Goal: Task Accomplishment & Management: Complete application form

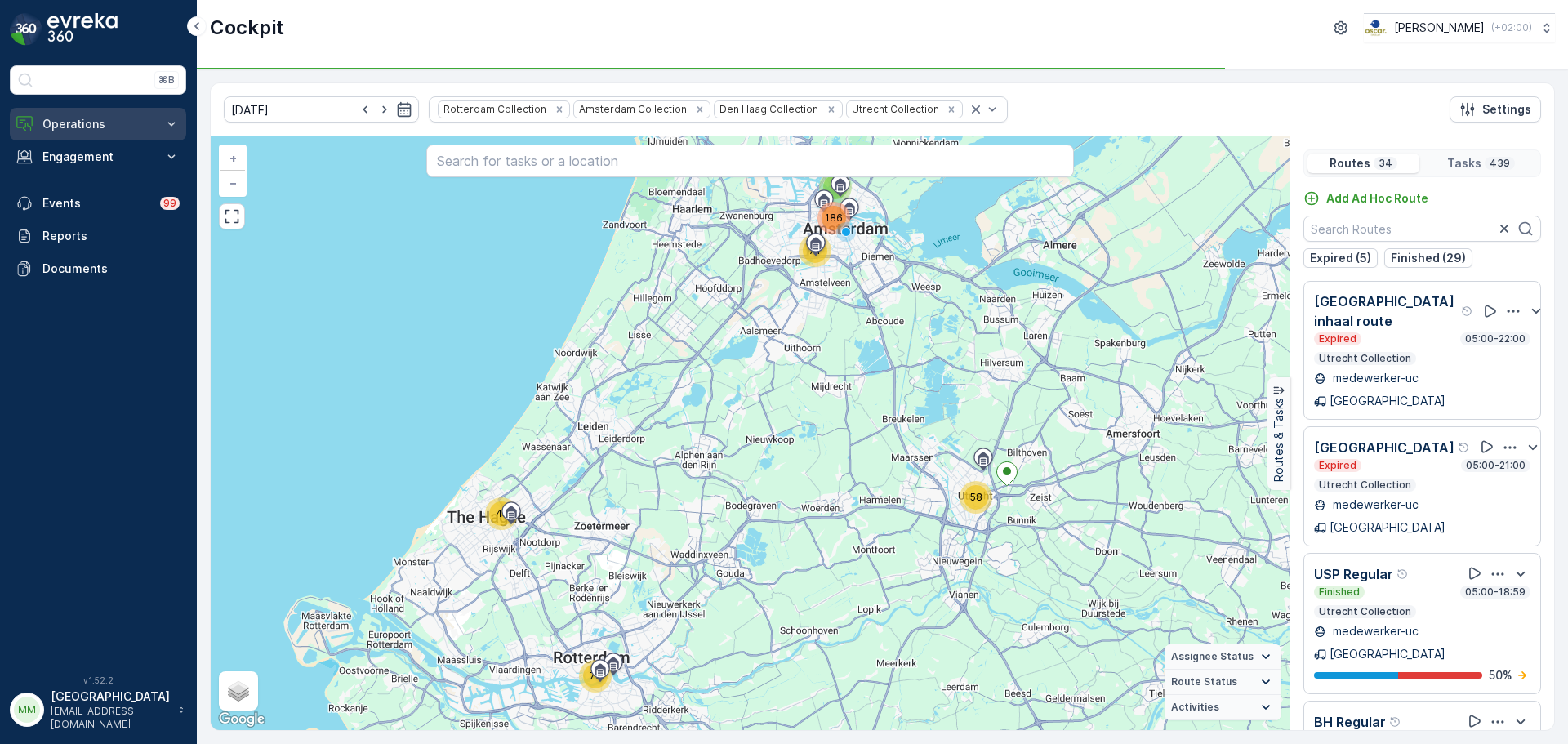
click at [68, 116] on p "Operations" at bounding box center [98, 124] width 111 height 16
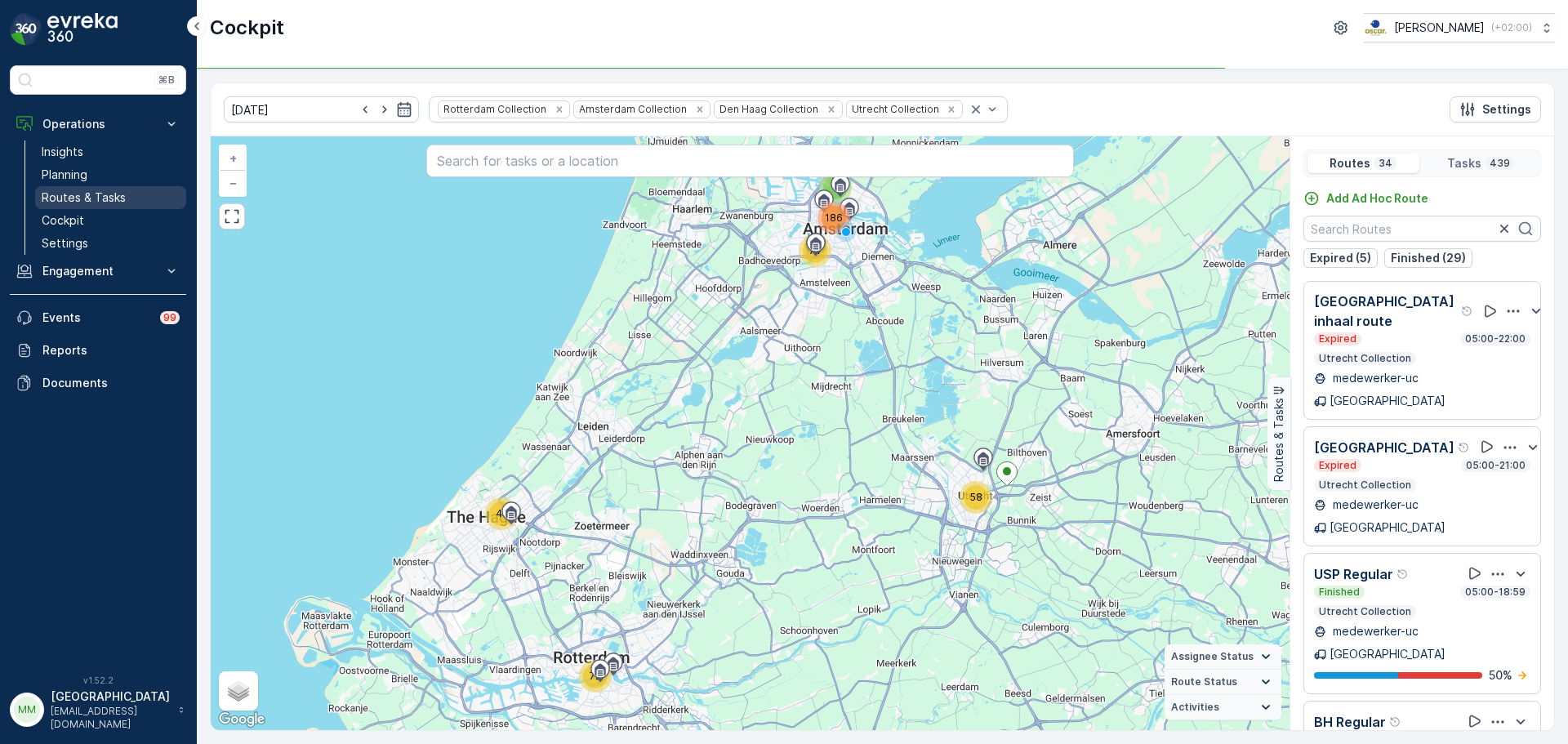
click at [90, 193] on p "Routes & Tasks" at bounding box center [84, 198] width 84 height 16
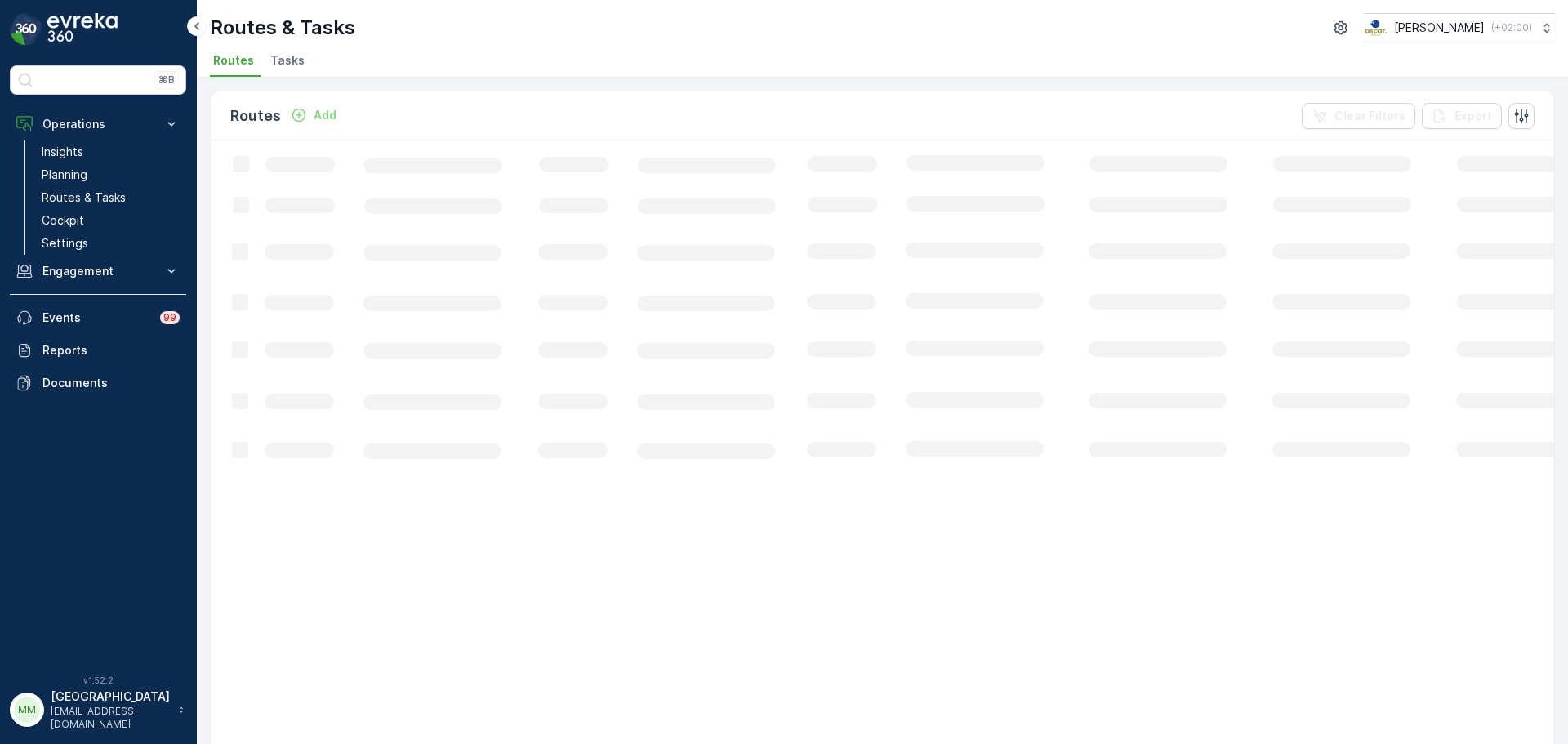
click at [281, 57] on li "Tasks" at bounding box center [290, 63] width 44 height 28
click at [285, 58] on span "Tasks" at bounding box center [288, 61] width 35 height 16
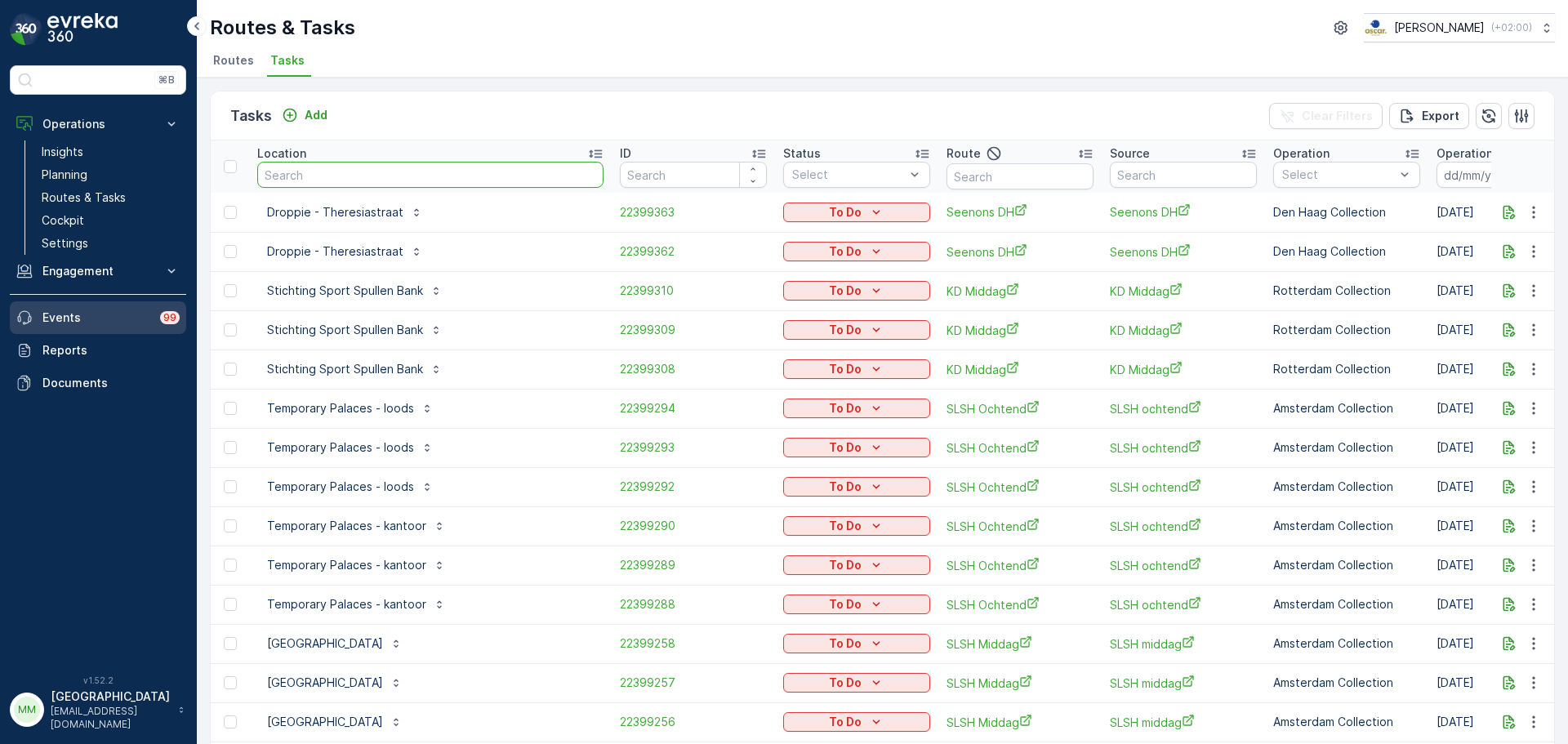
click at [455, 173] on input "text" at bounding box center [430, 175] width 346 height 26
click at [622, 218] on span "22399363" at bounding box center [694, 212] width 147 height 16
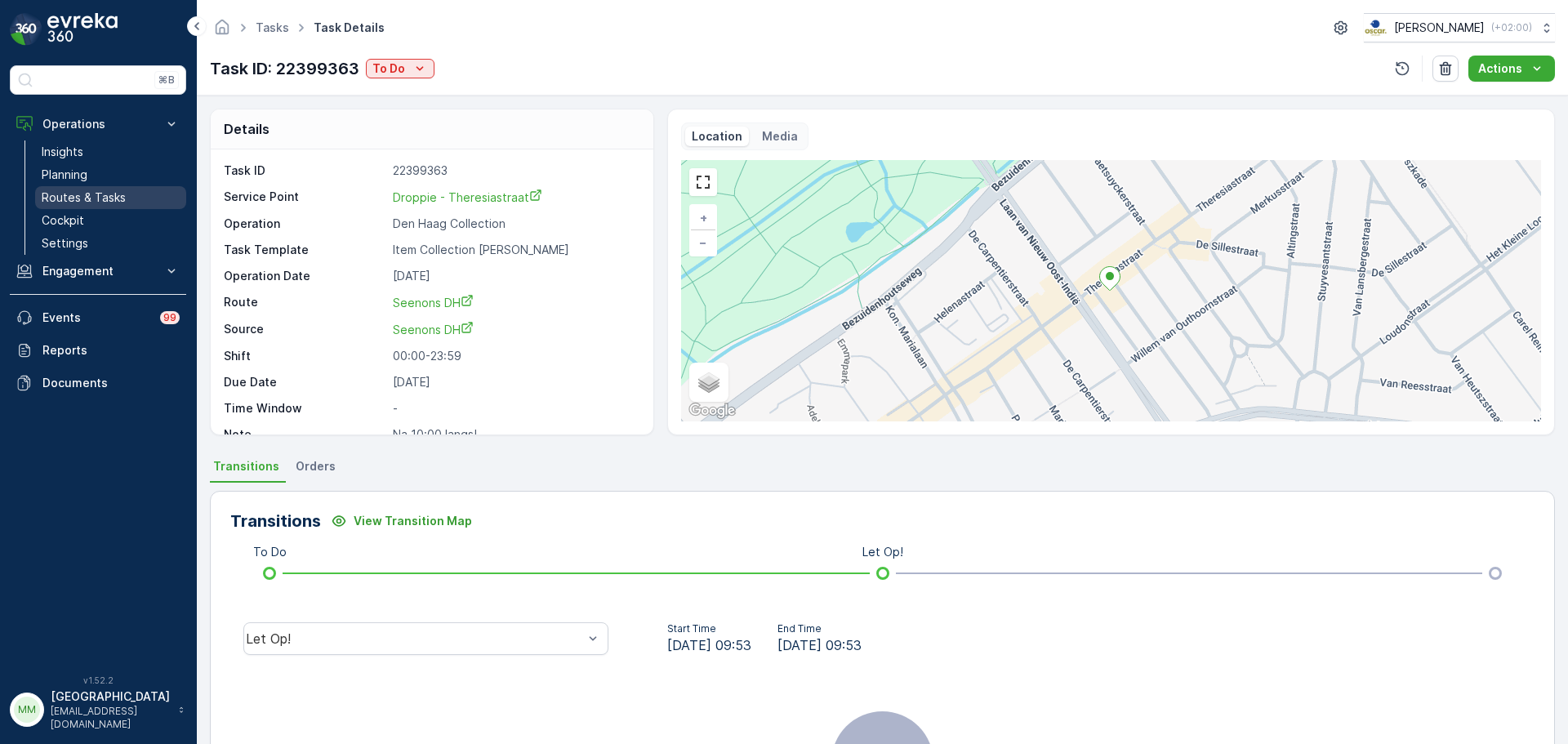
drag, startPoint x: 111, startPoint y: 202, endPoint x: 123, endPoint y: 199, distance: 12.4
click at [111, 202] on p "Routes & Tasks" at bounding box center [84, 198] width 84 height 16
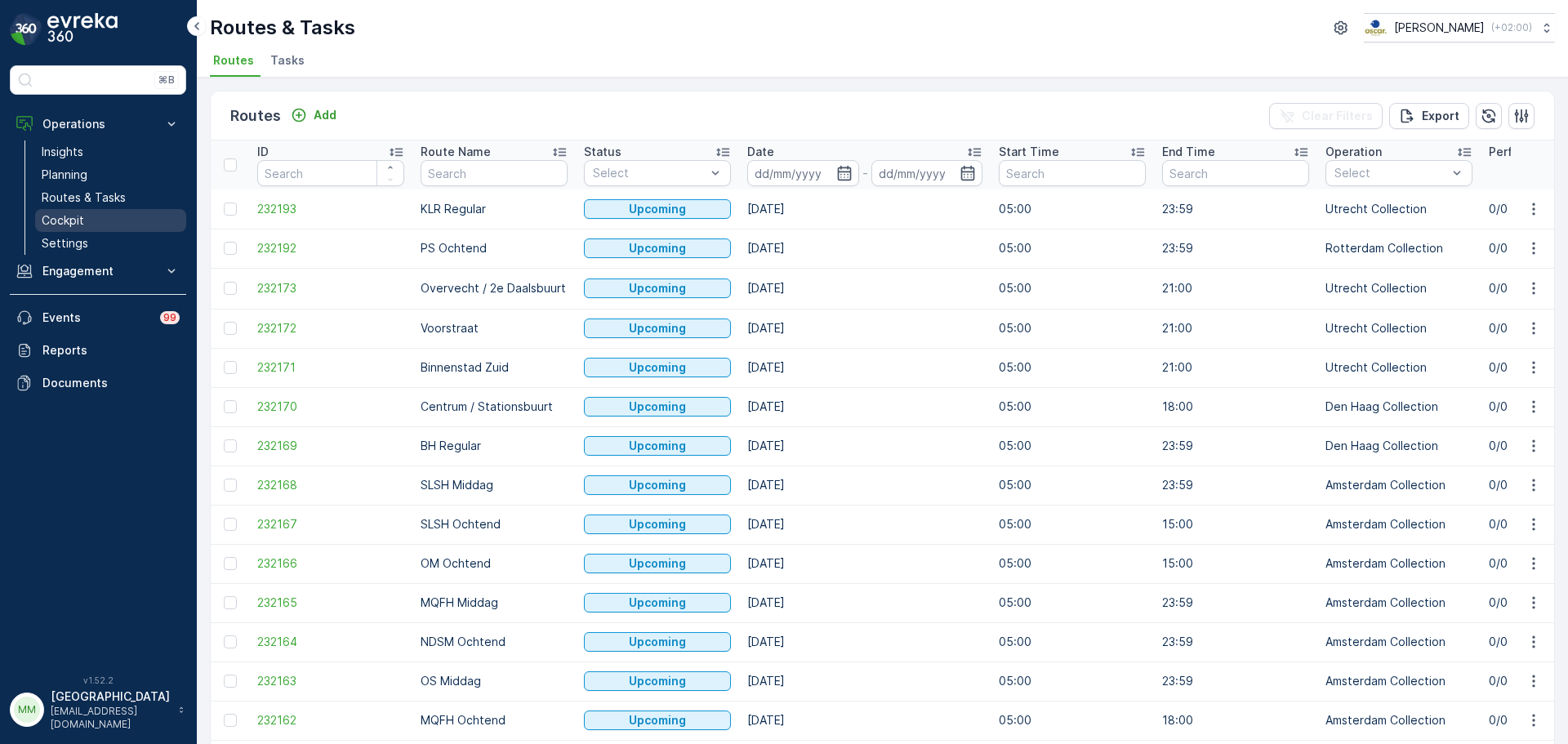
click at [77, 220] on p "Cockpit" at bounding box center [63, 221] width 43 height 16
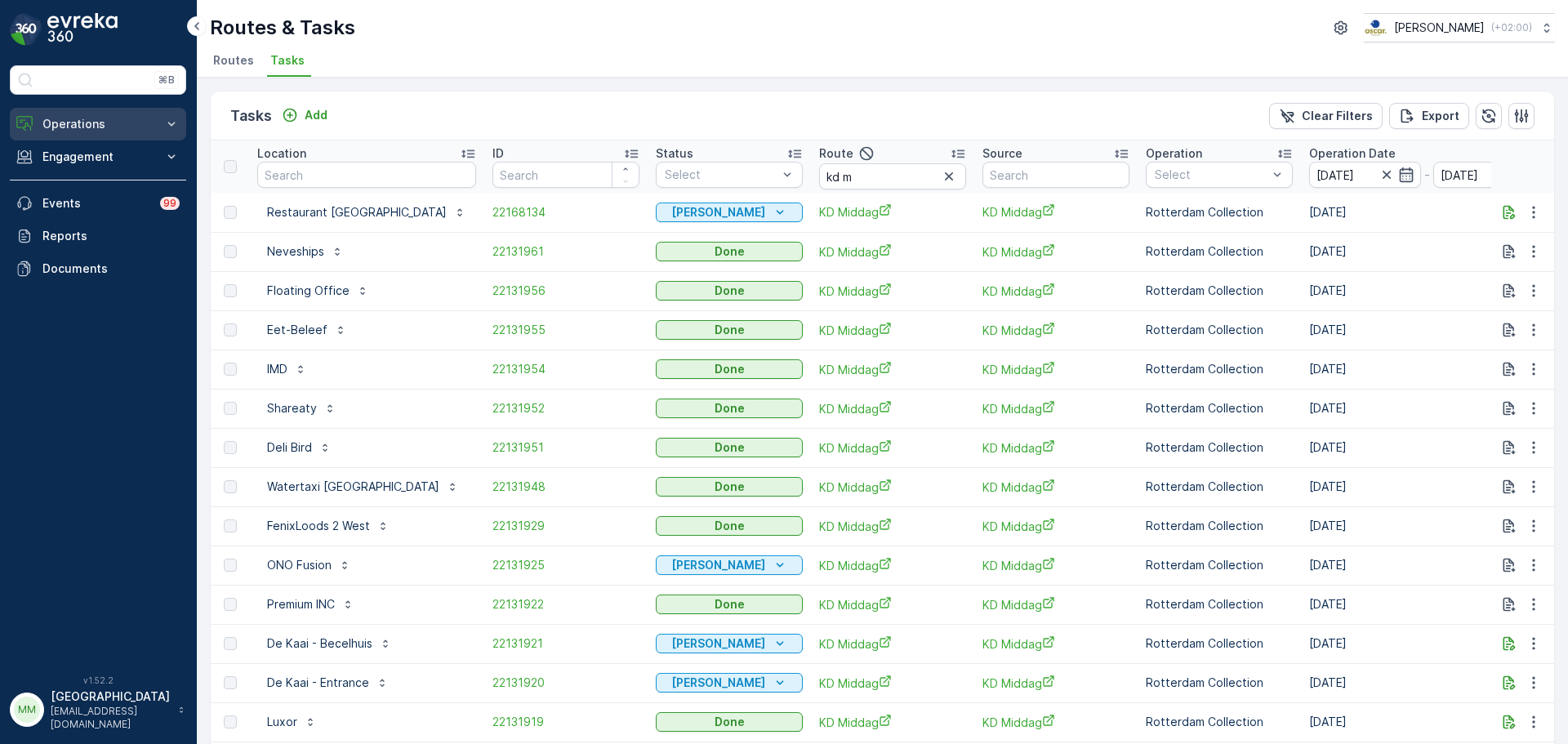
click at [86, 127] on p "Operations" at bounding box center [98, 124] width 111 height 16
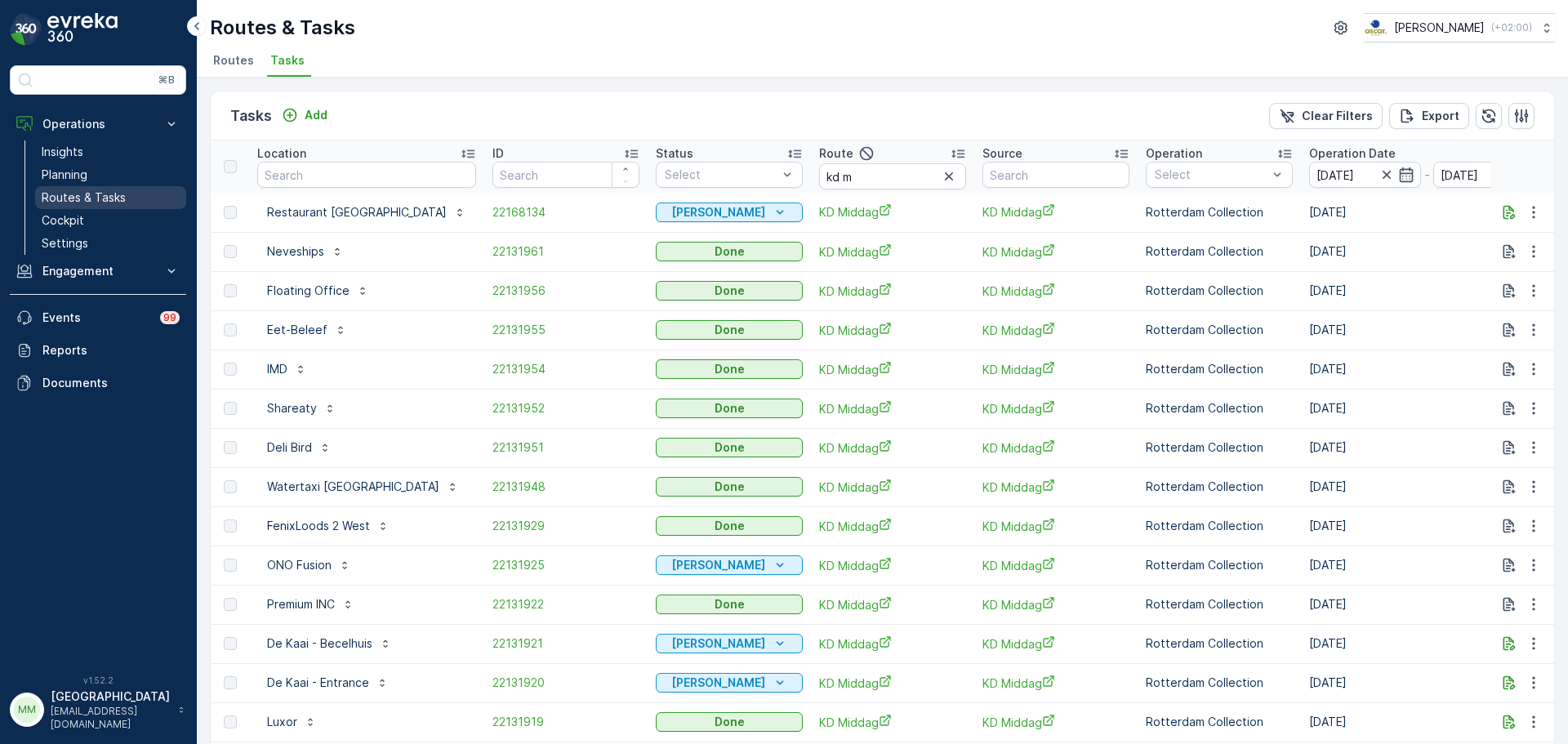
click at [93, 202] on p "Routes & Tasks" at bounding box center [84, 198] width 84 height 16
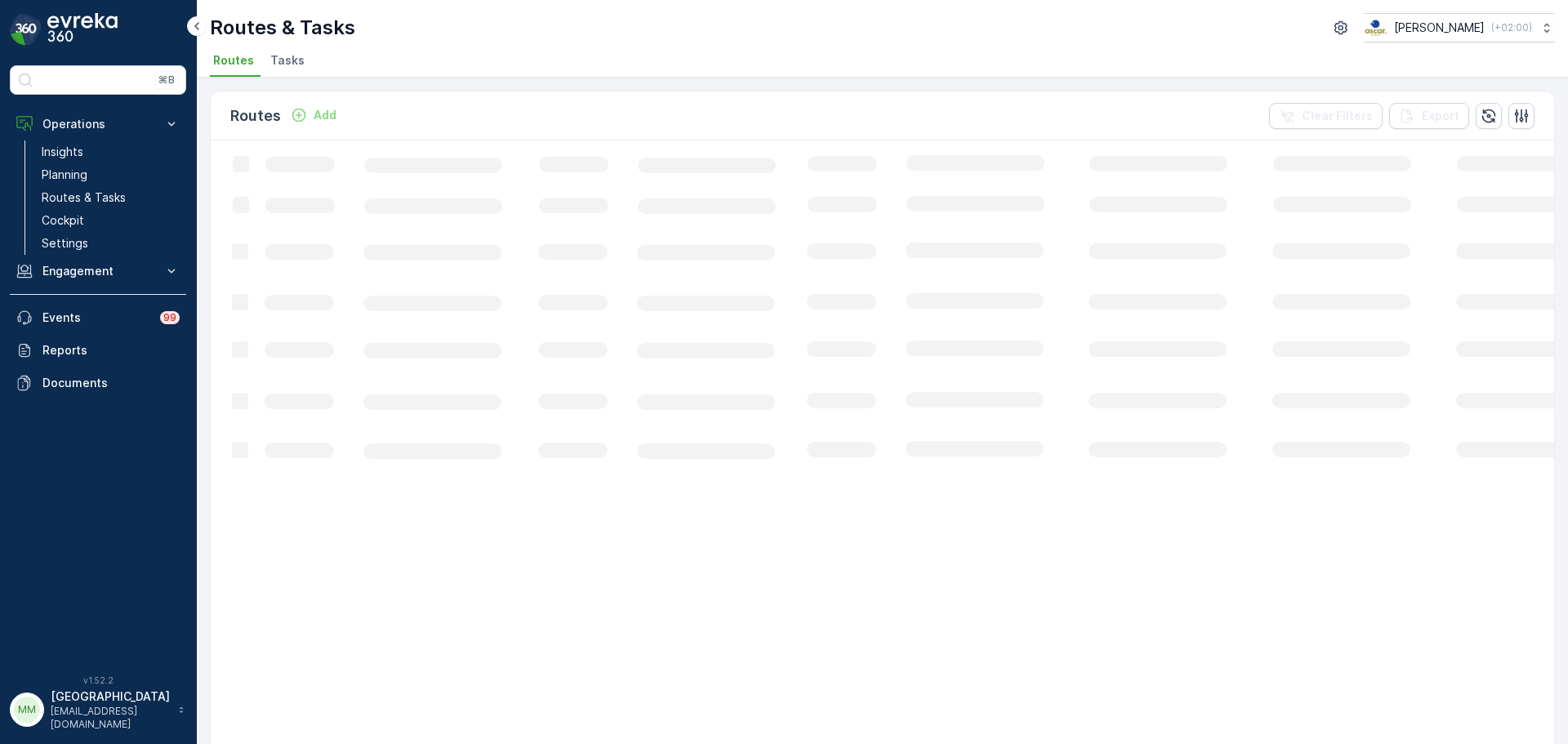
click at [271, 66] on span "Tasks" at bounding box center [288, 61] width 35 height 16
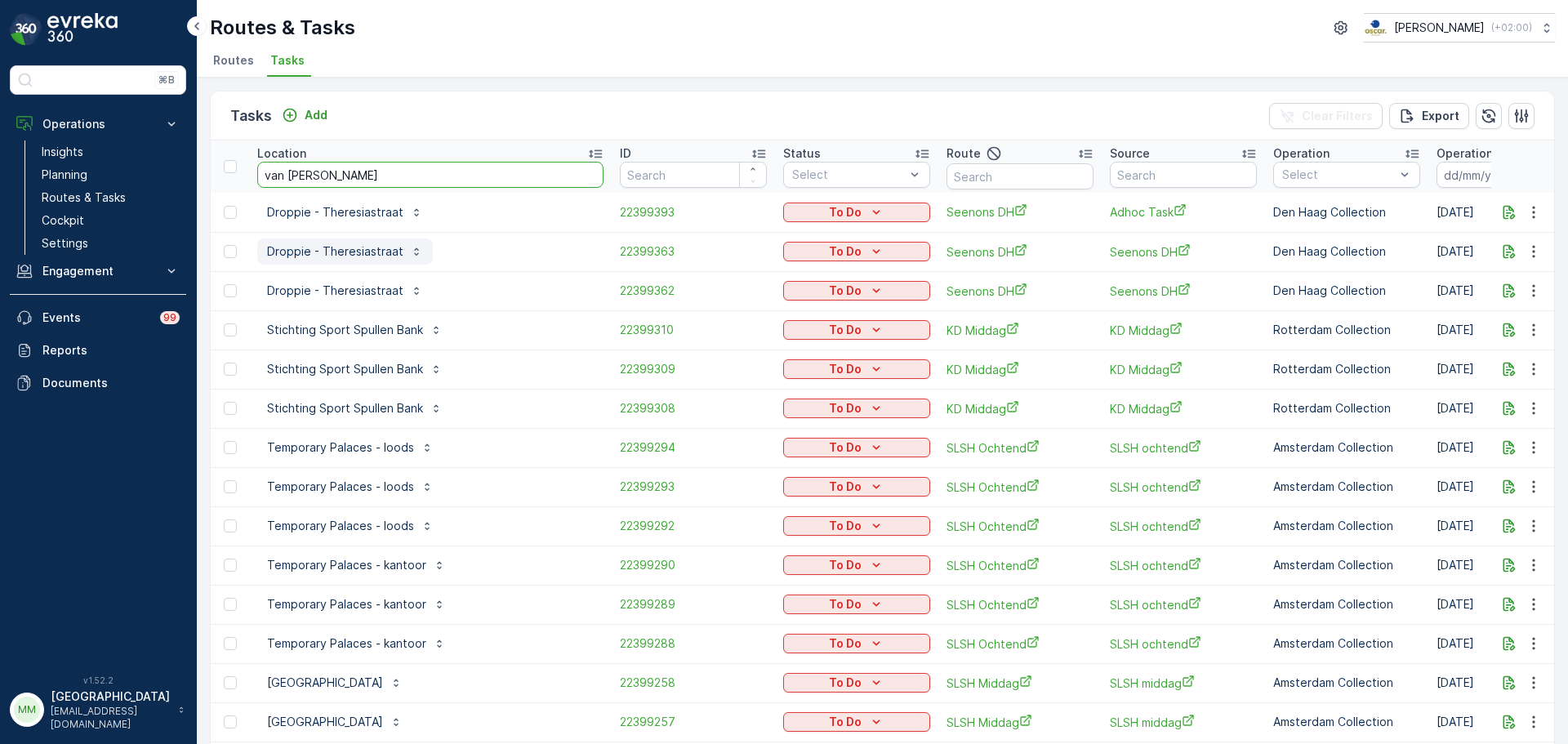
type input "van kerk"
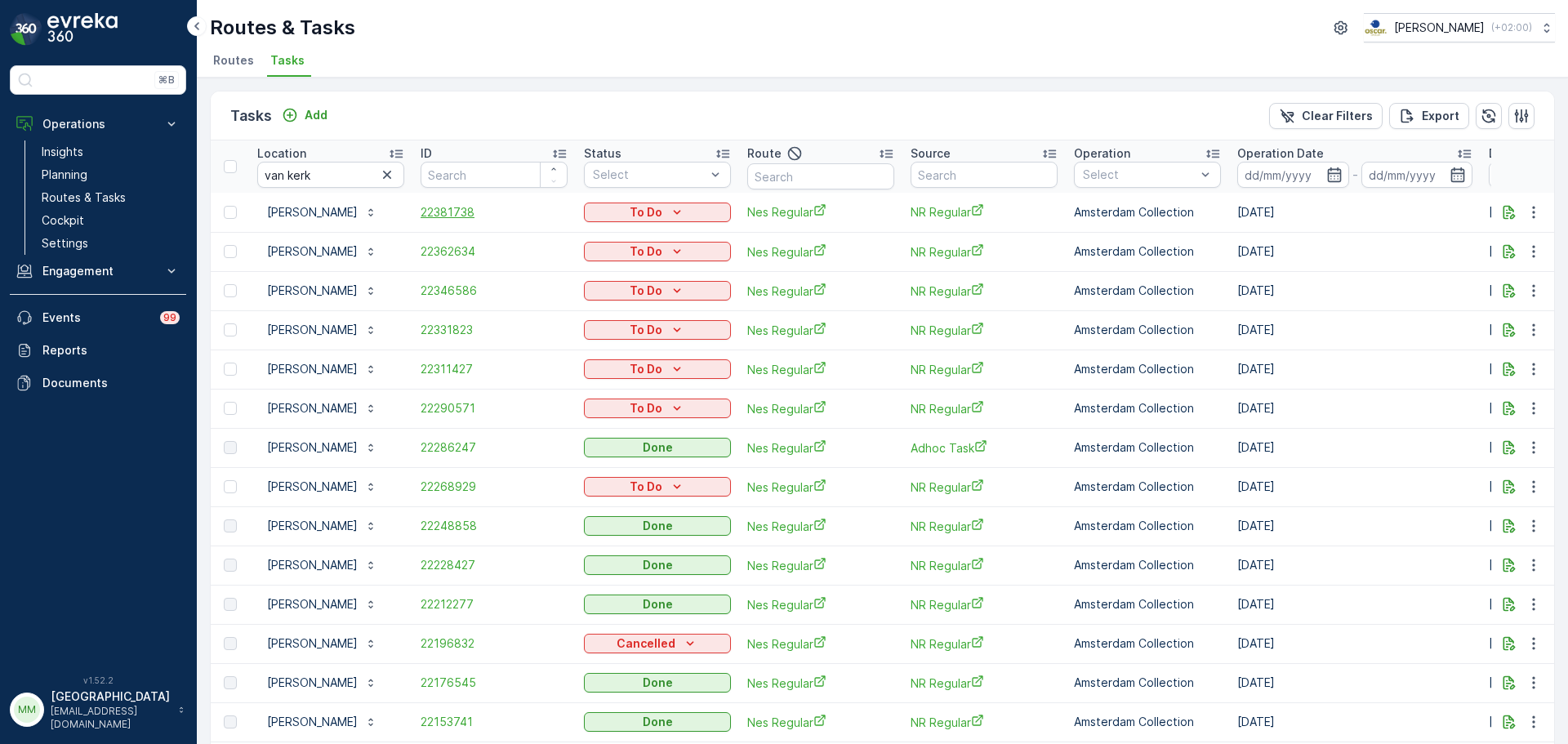
click at [434, 220] on span "22381738" at bounding box center [494, 212] width 147 height 16
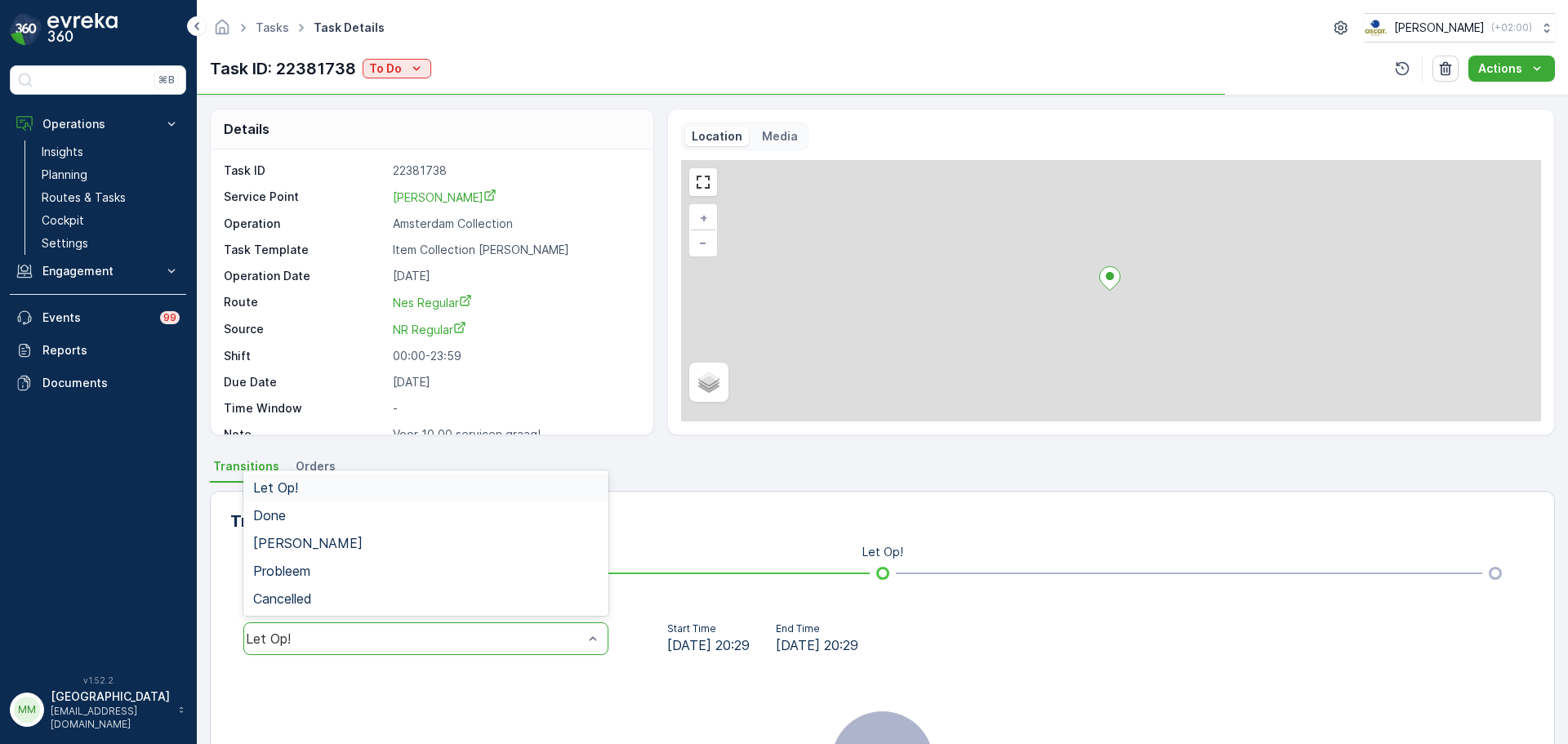
click at [342, 624] on div "Let Op!" at bounding box center [426, 639] width 365 height 33
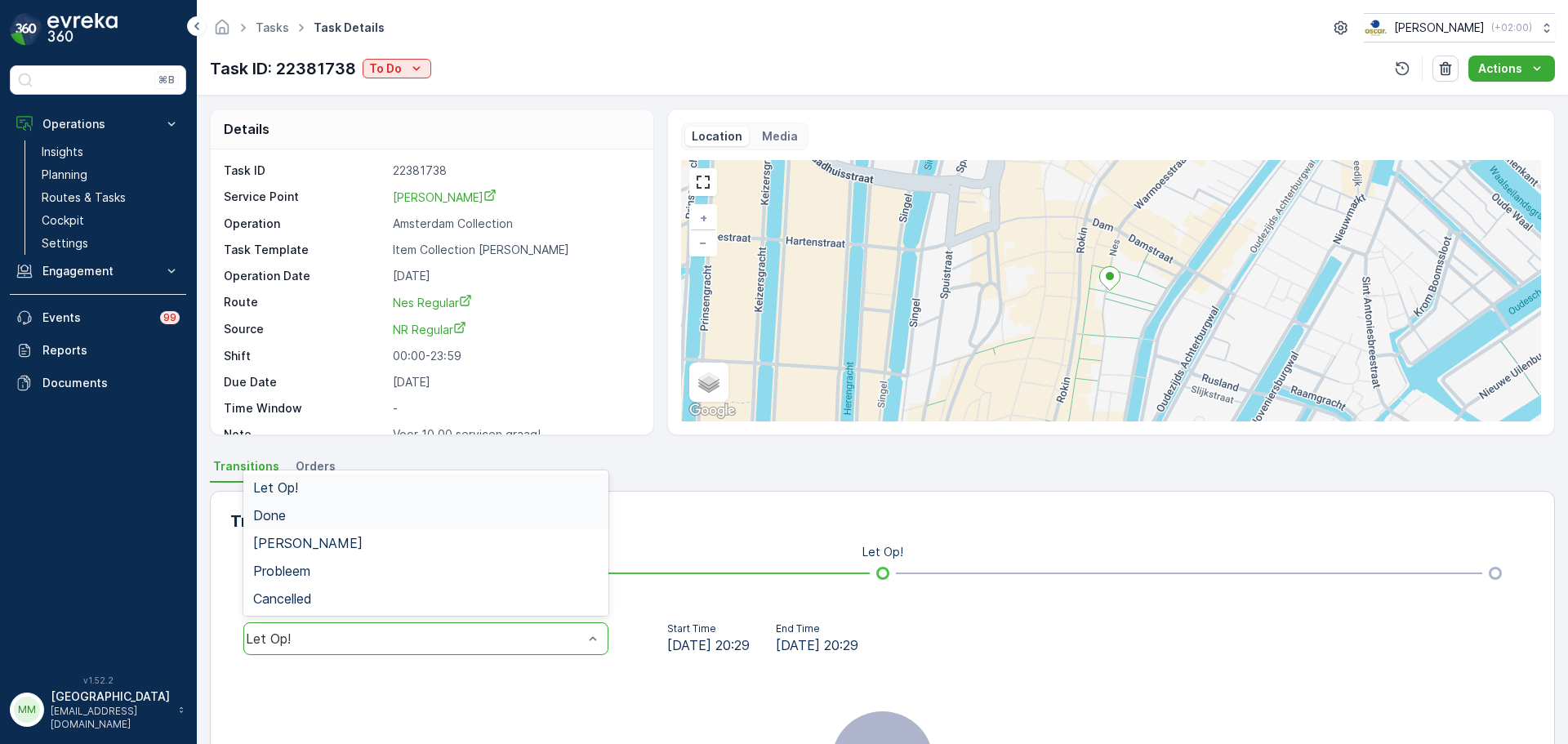
click at [322, 518] on div "Done" at bounding box center [426, 516] width 346 height 15
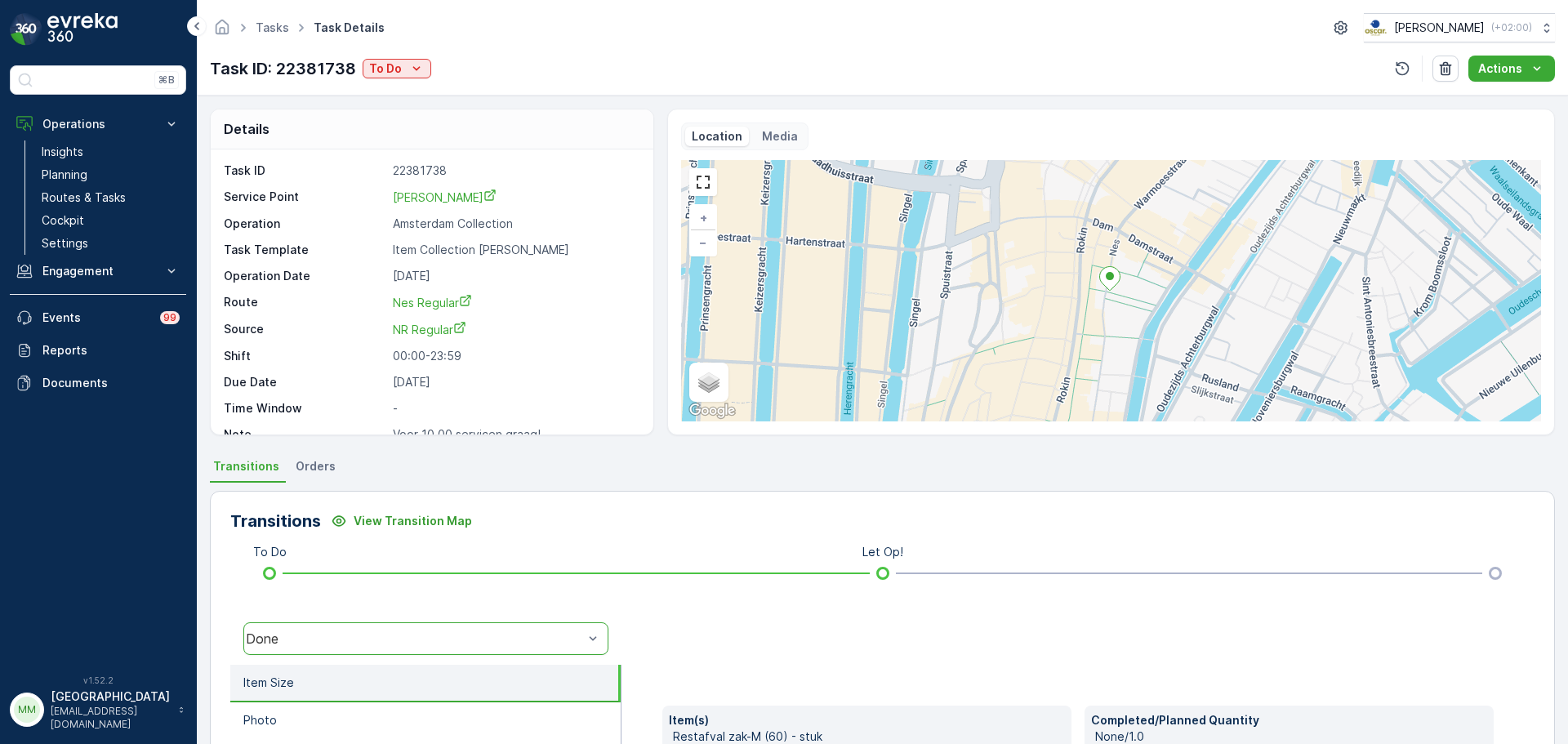
scroll to position [327, 0]
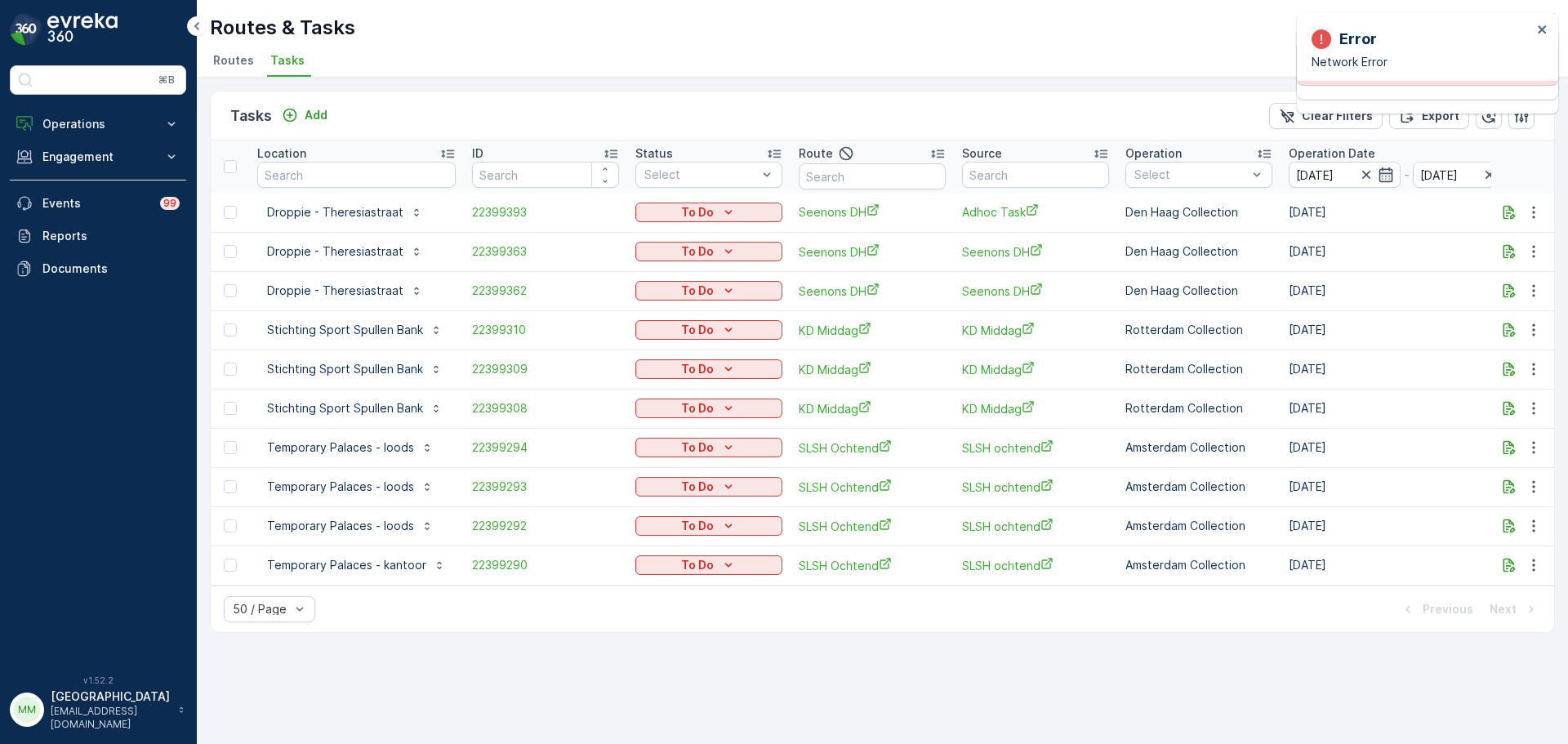
type input "cs r"
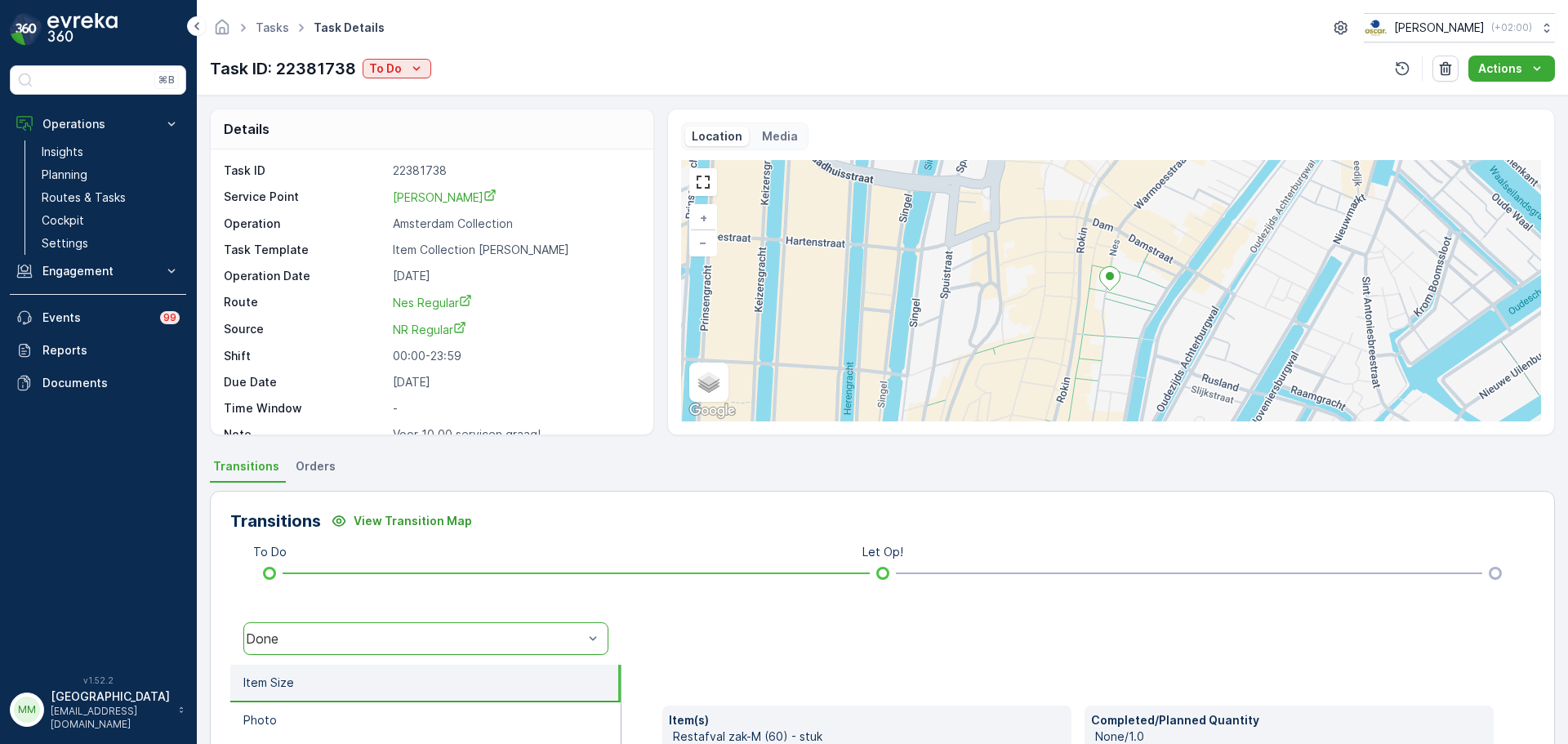
scroll to position [327, 0]
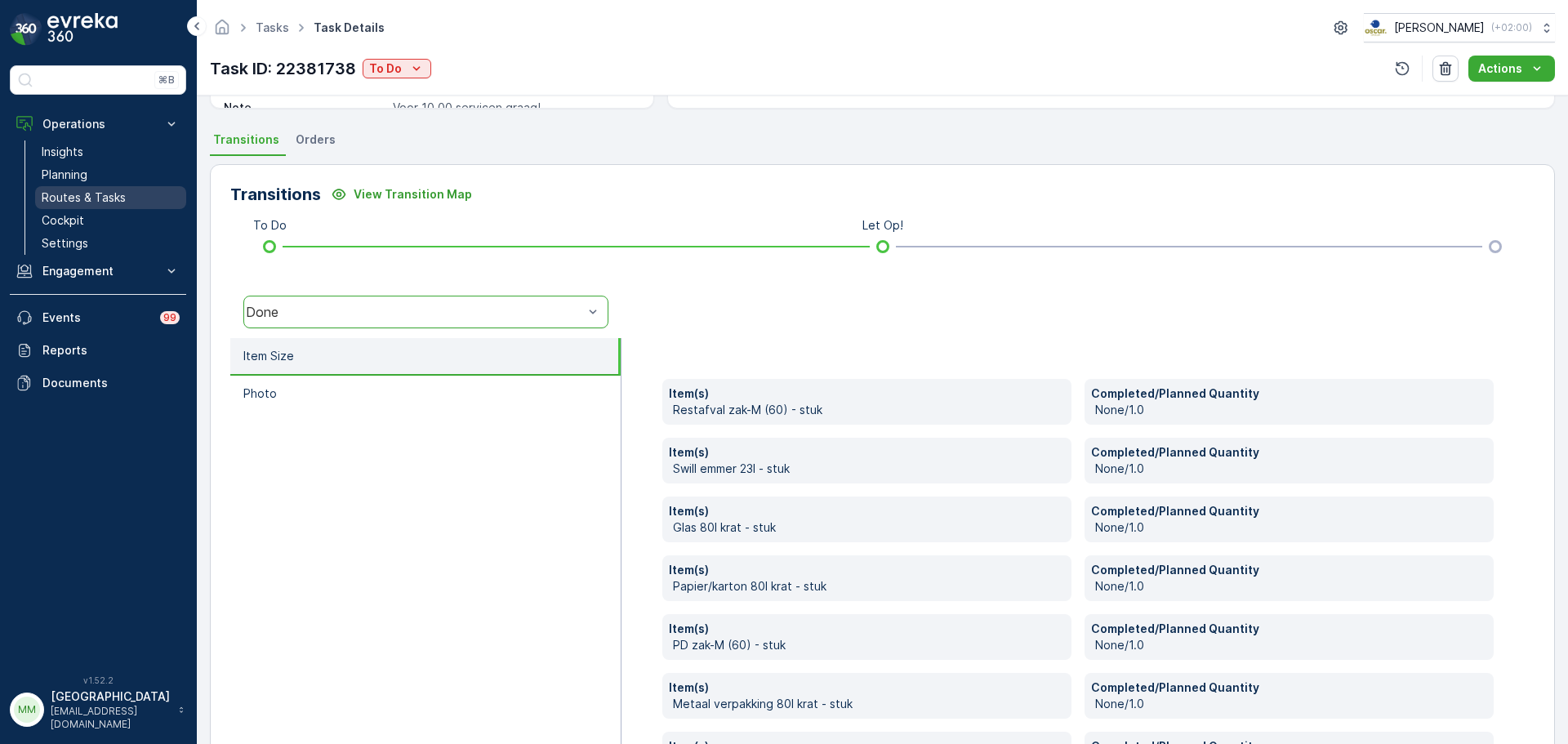
click at [55, 198] on p "Routes & Tasks" at bounding box center [84, 198] width 84 height 16
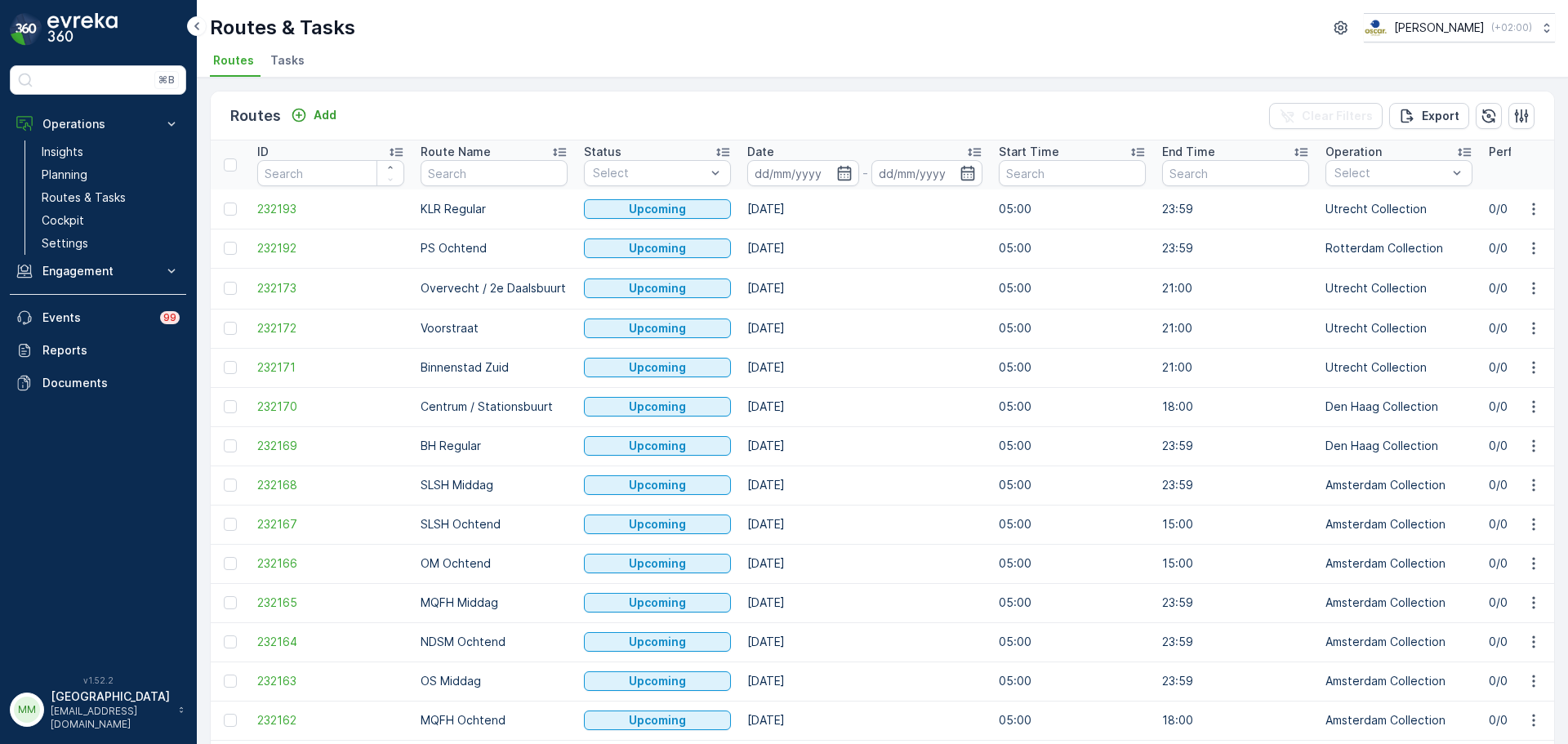
click at [281, 58] on span "Tasks" at bounding box center [288, 61] width 35 height 16
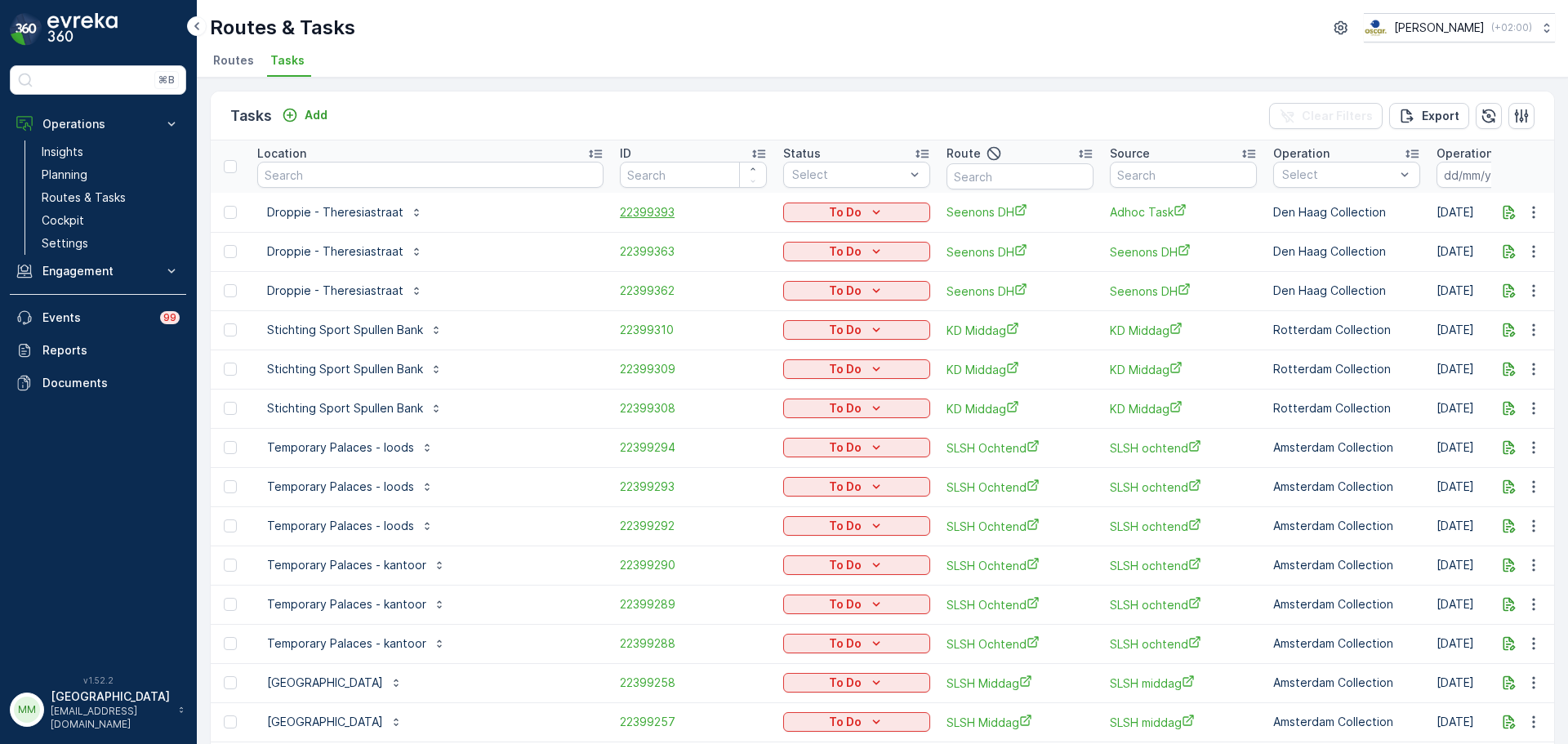
click at [635, 213] on span "22399393" at bounding box center [694, 212] width 147 height 16
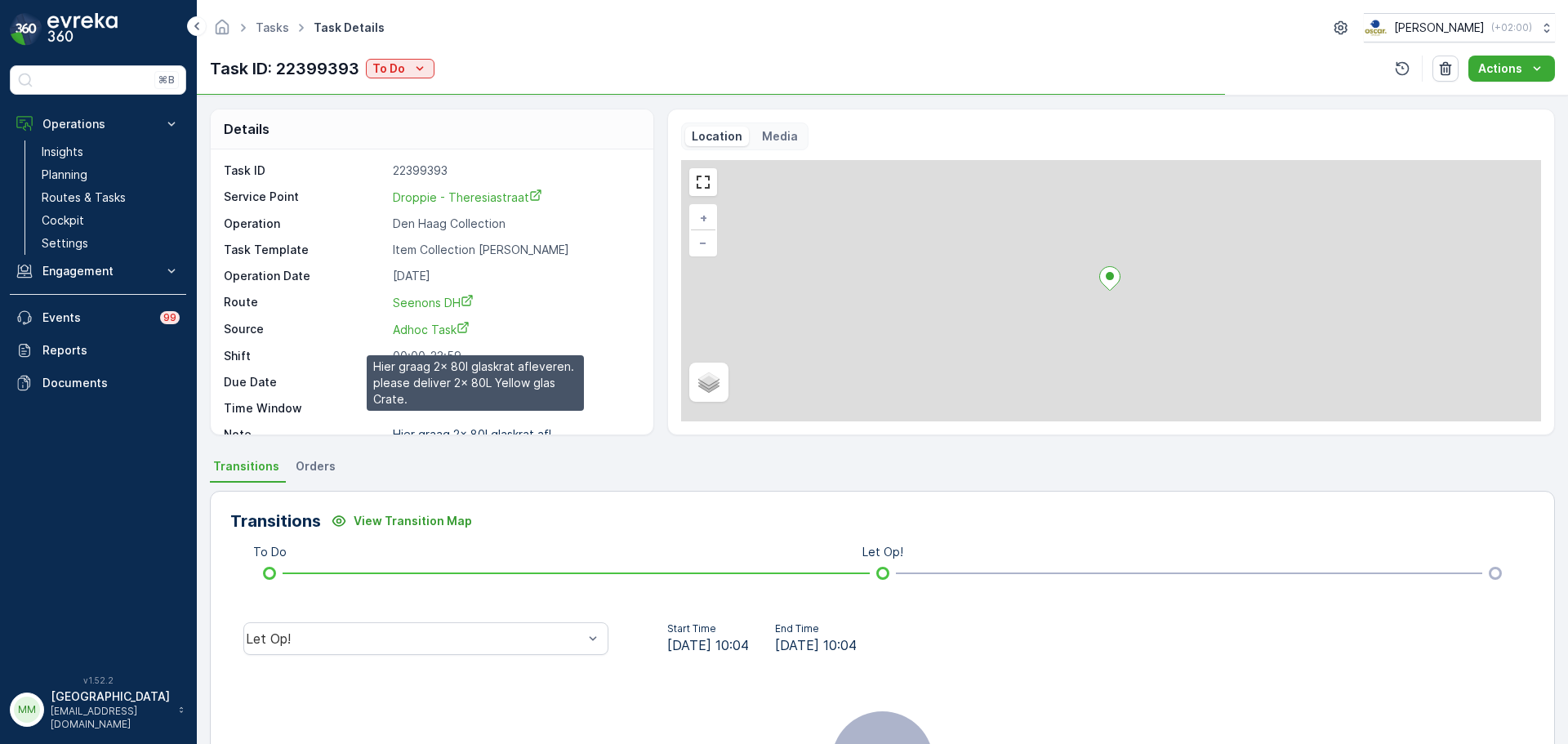
scroll to position [21, 0]
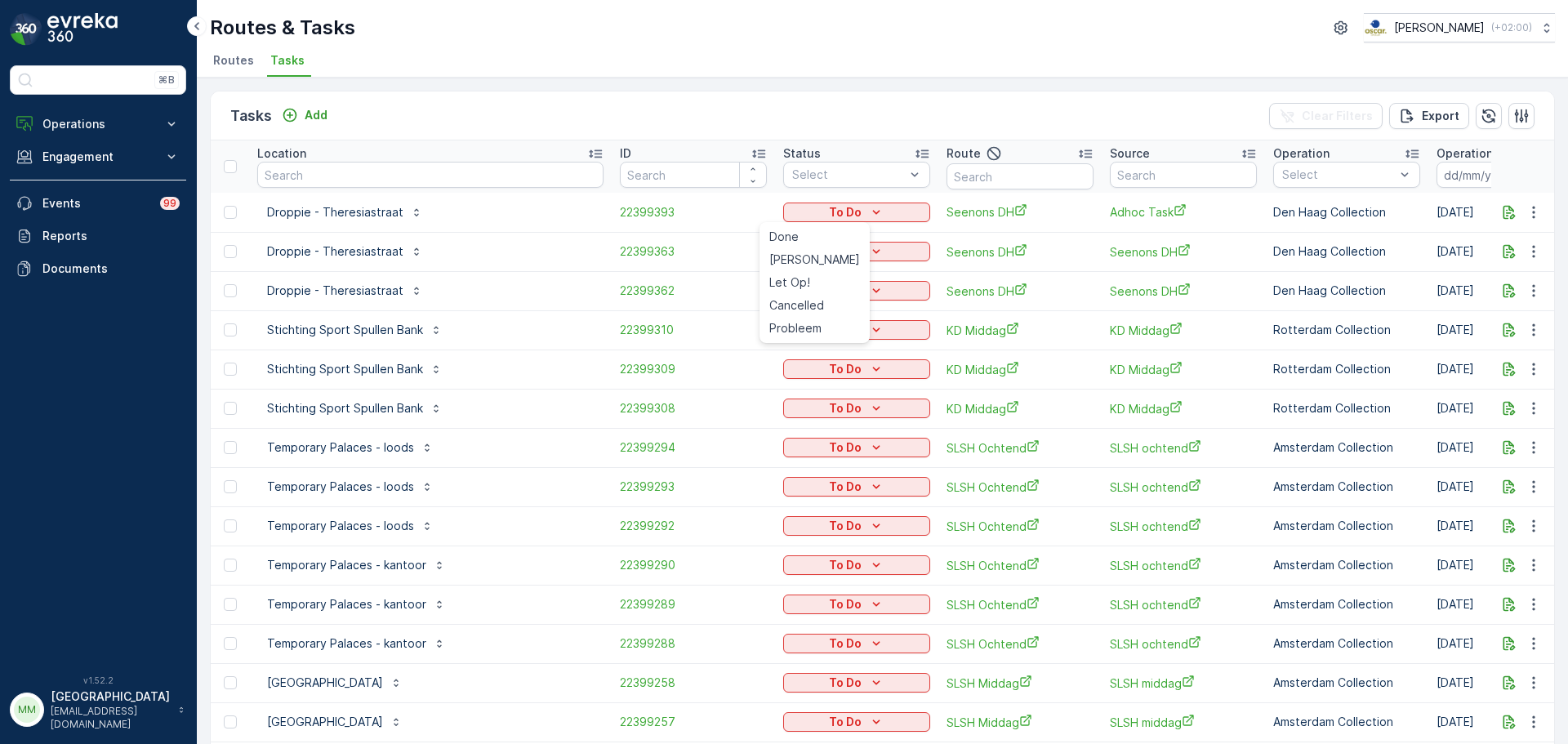
click at [868, 208] on icon "To Do" at bounding box center [876, 212] width 16 height 16
click at [814, 277] on div "Let Op!" at bounding box center [814, 283] width 104 height 23
click at [352, 182] on input "text" at bounding box center [430, 175] width 346 height 26
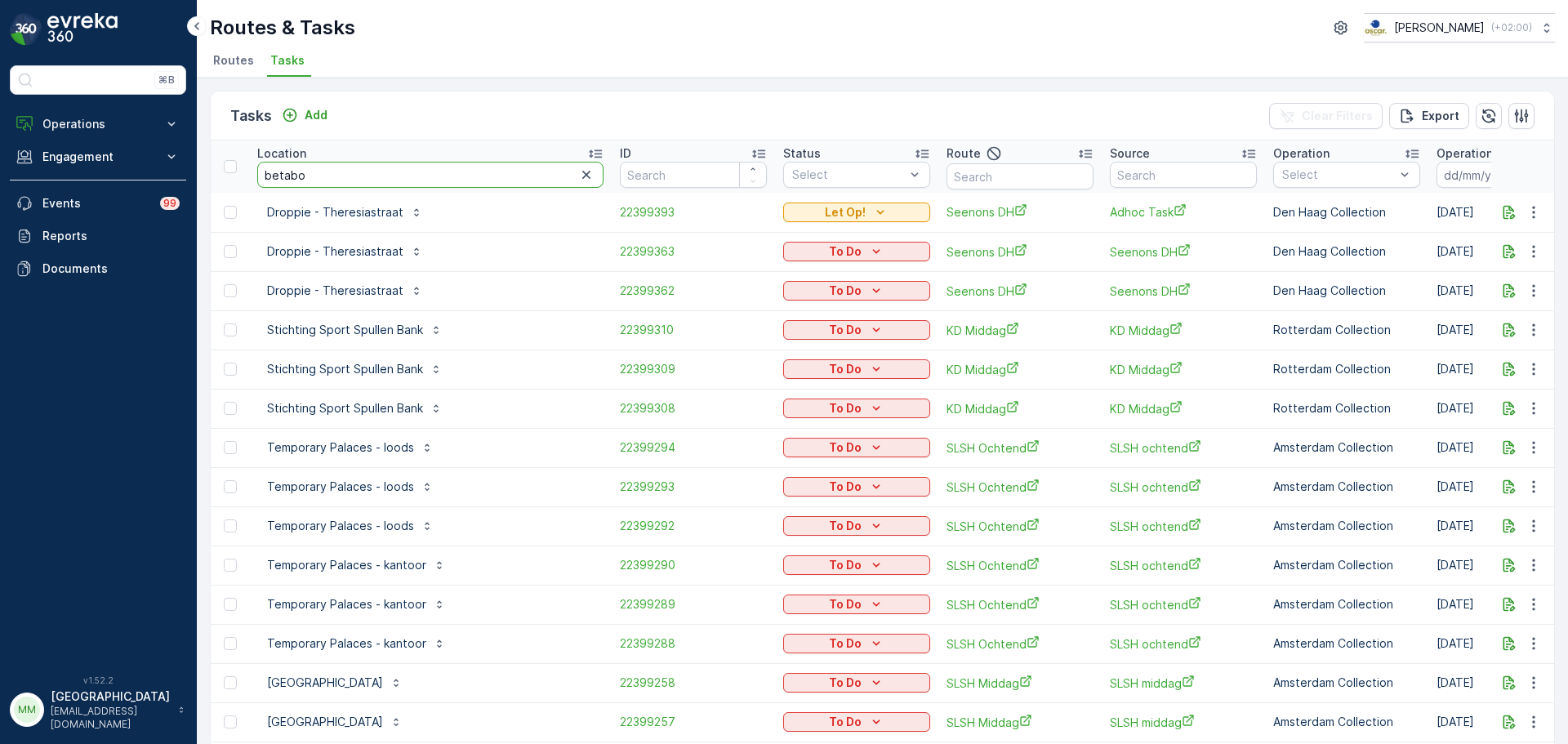
type input "betabou"
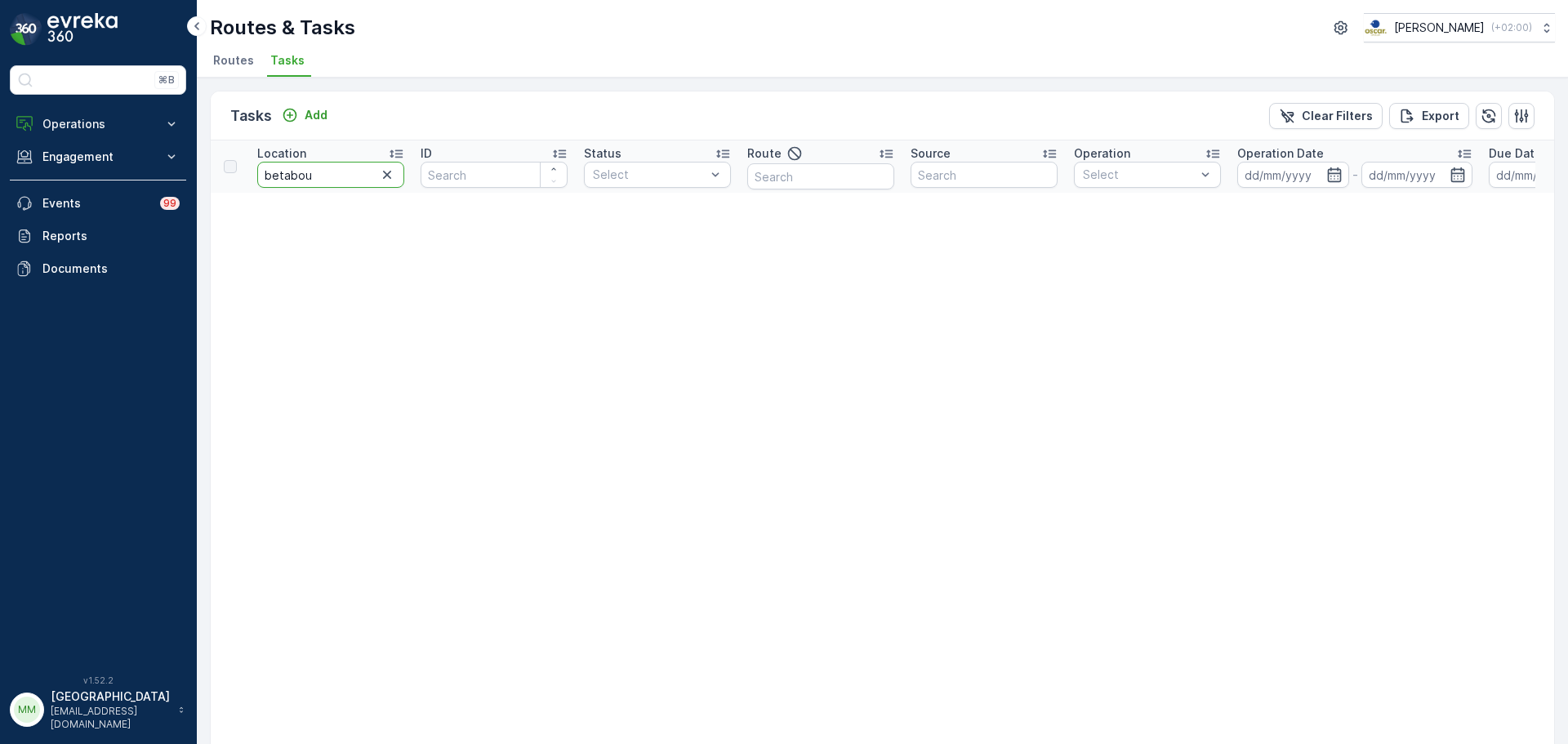
click at [288, 179] on input "betabou" at bounding box center [331, 175] width 147 height 26
type input "beta bou"
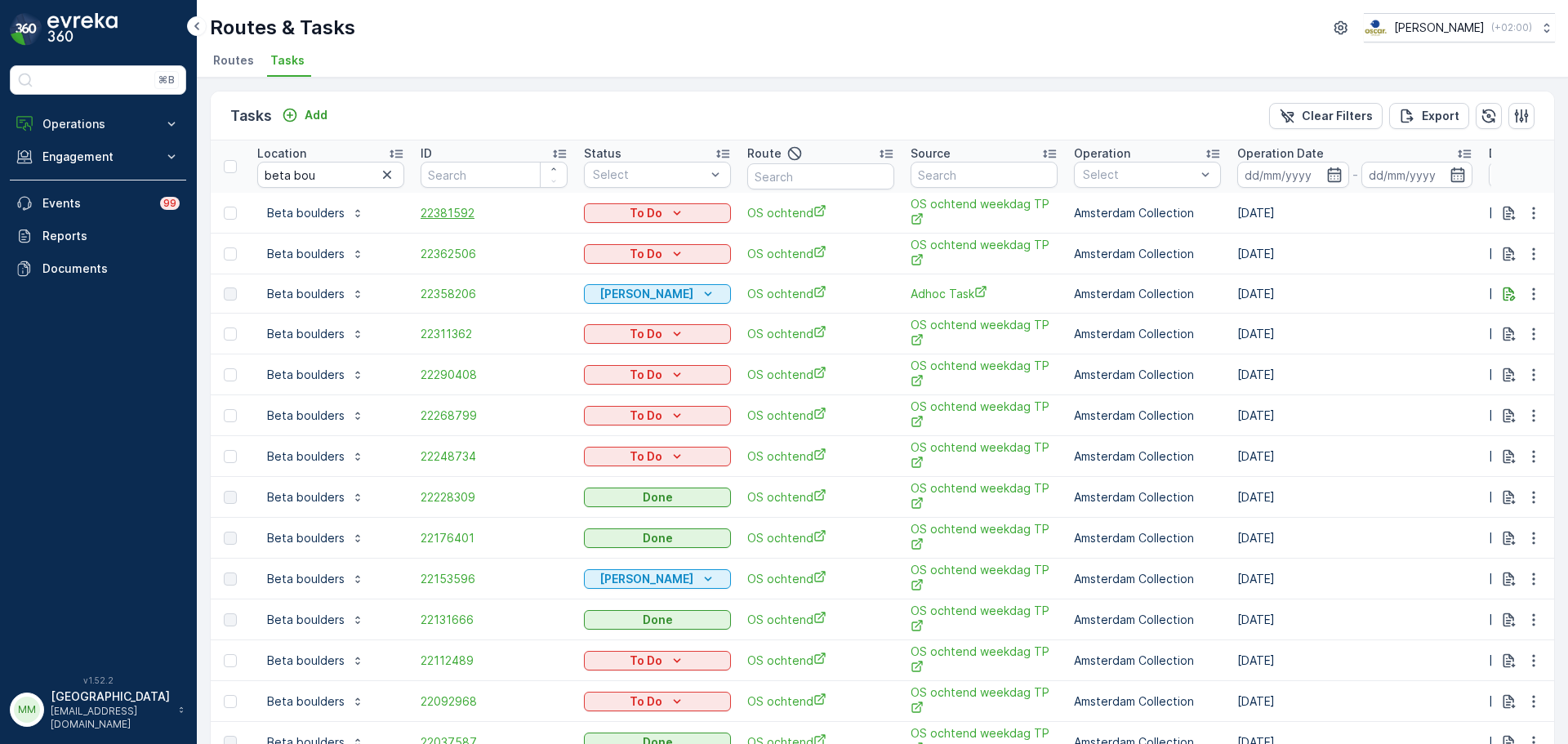
click at [479, 214] on span "22381592" at bounding box center [494, 213] width 147 height 16
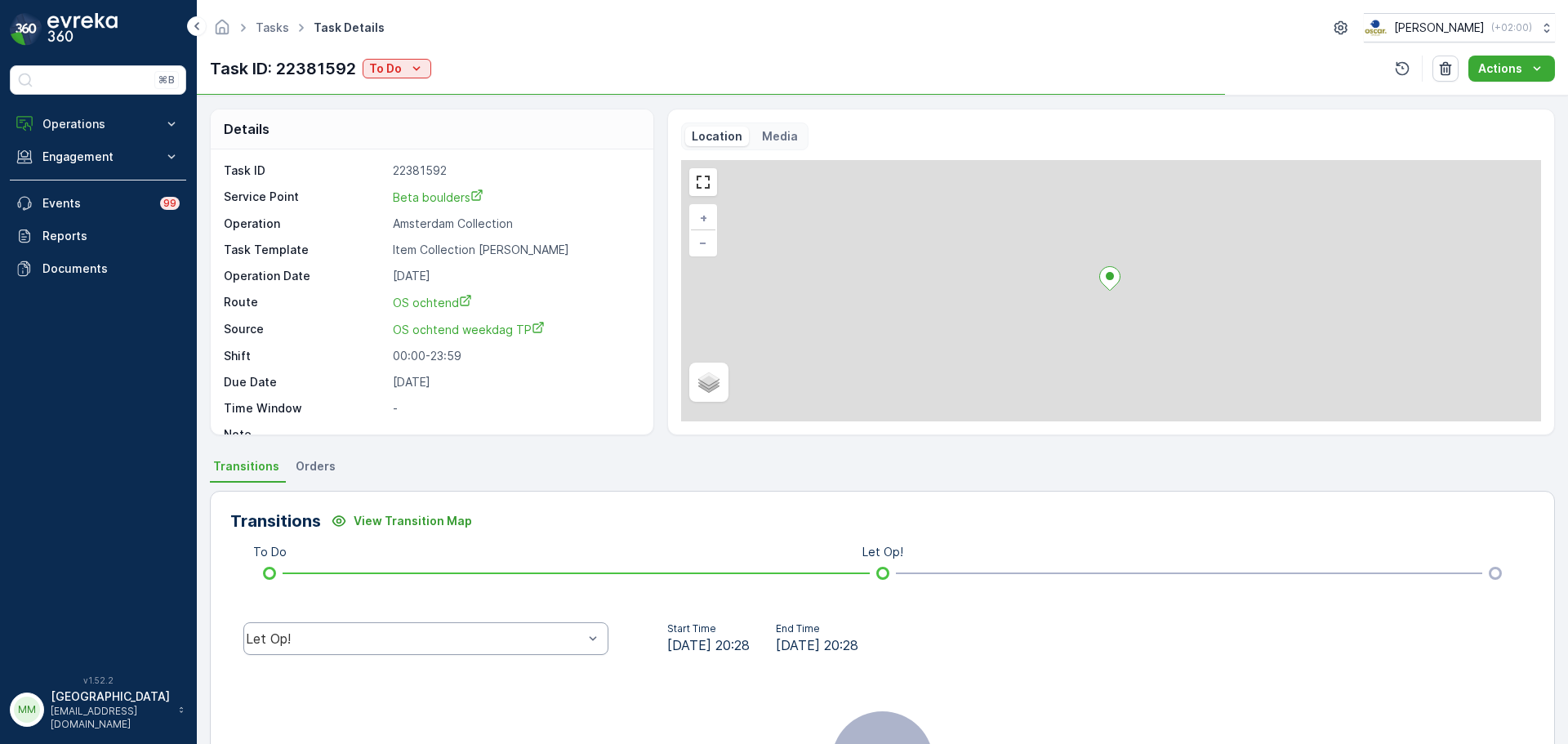
click at [395, 629] on div "Let Op!" at bounding box center [426, 639] width 365 height 33
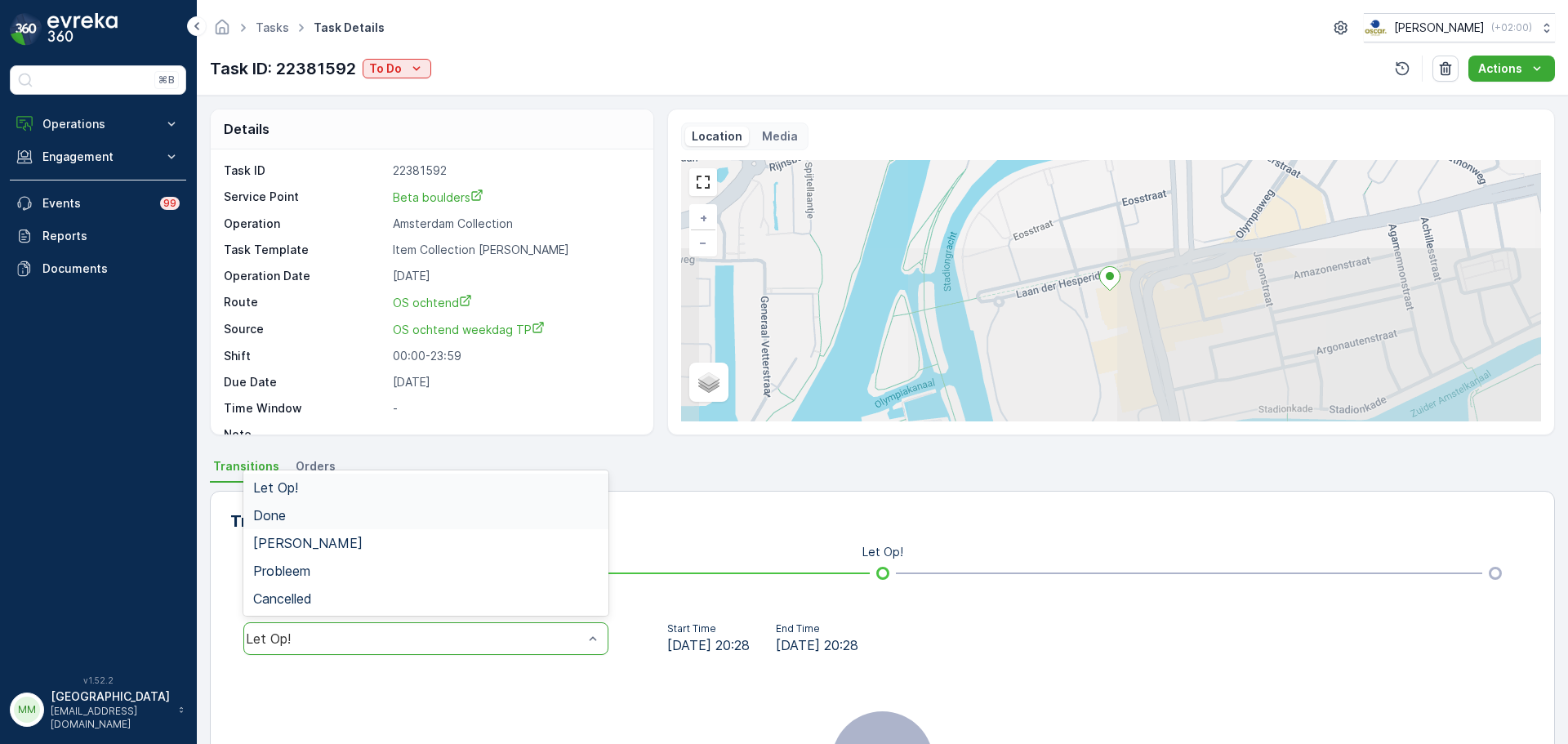
click at [335, 524] on div "Done" at bounding box center [426, 516] width 365 height 28
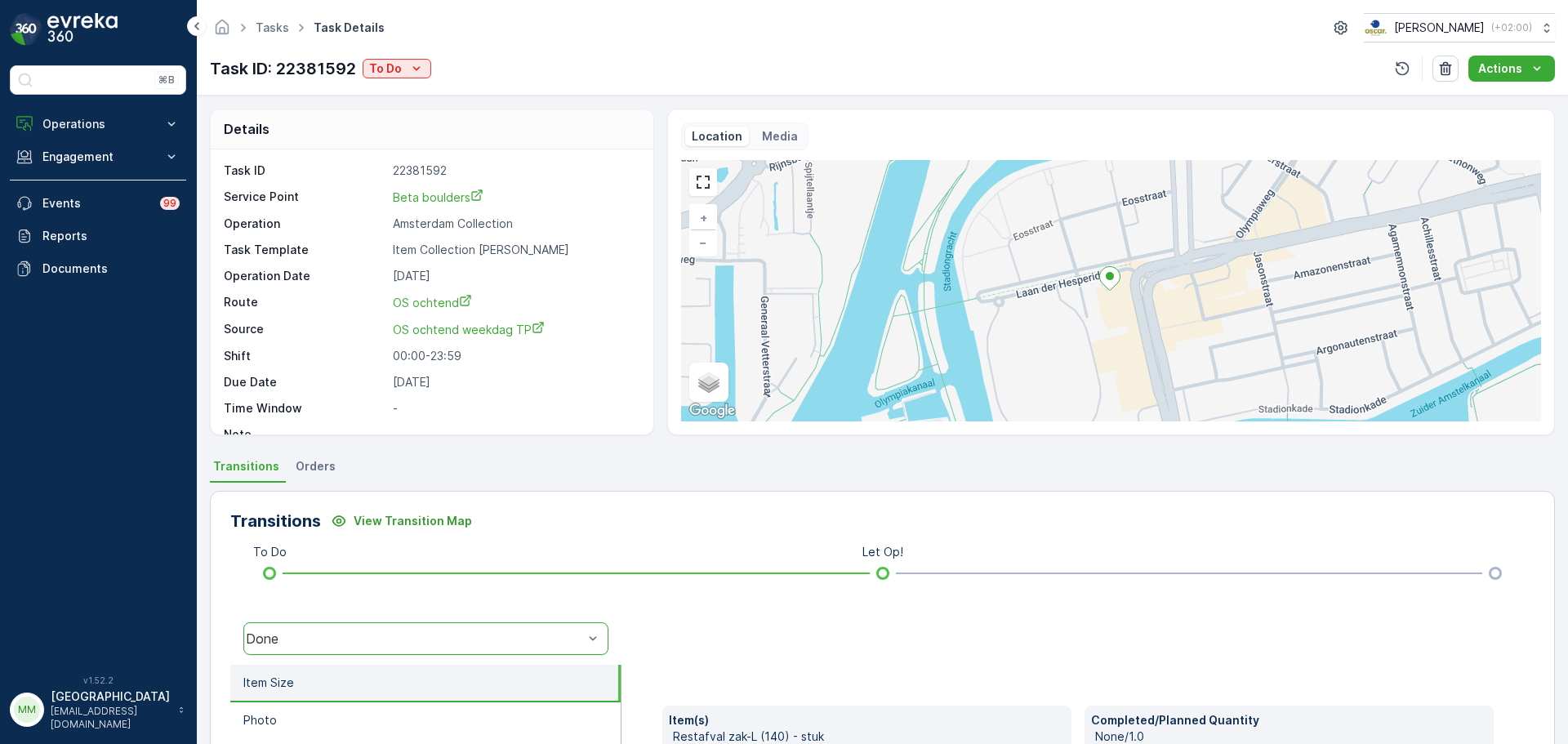
scroll to position [286, 0]
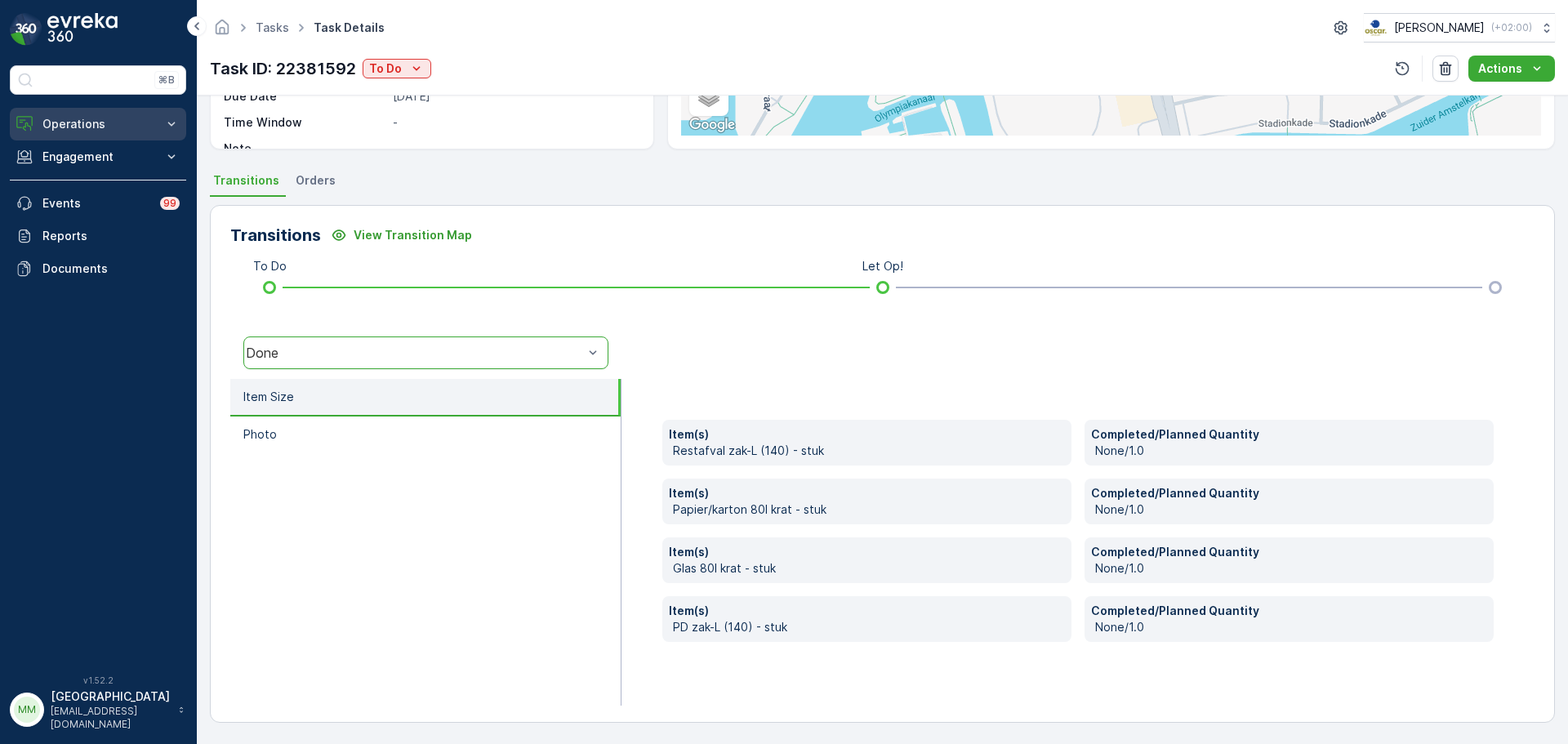
click at [132, 133] on button "Operations" at bounding box center [98, 124] width 176 height 33
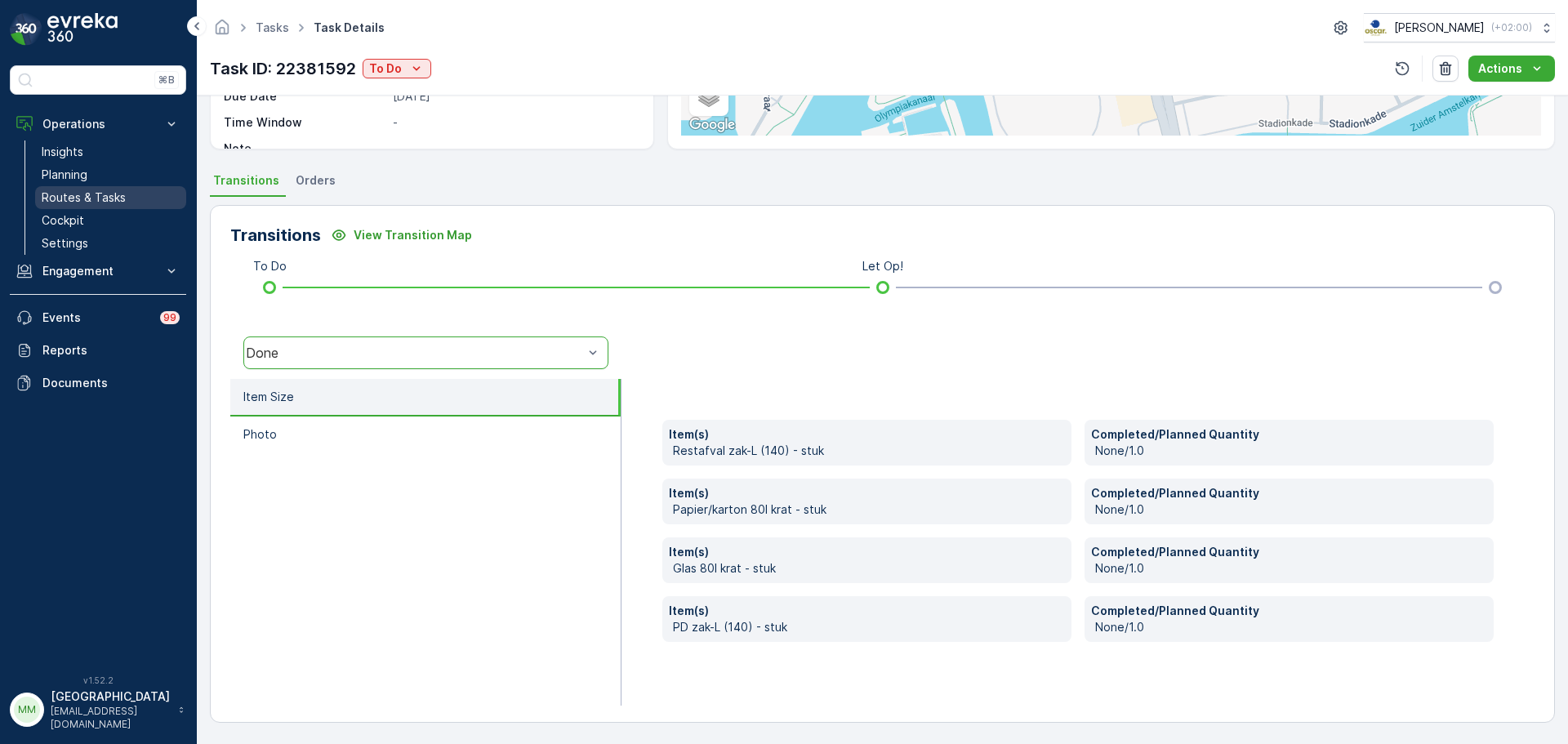
click at [87, 204] on p "Routes & Tasks" at bounding box center [84, 198] width 84 height 16
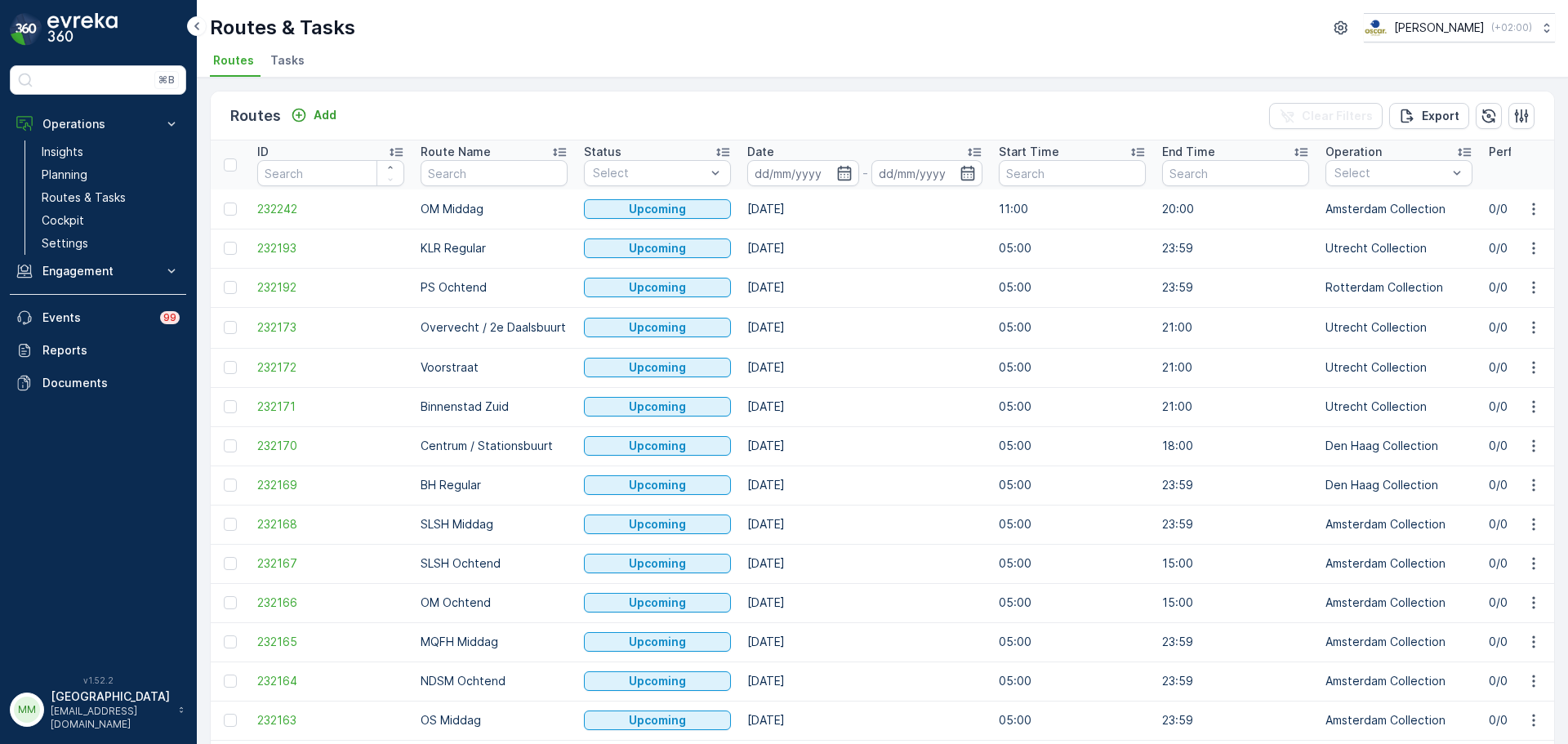
click at [276, 73] on li "Tasks" at bounding box center [290, 63] width 44 height 28
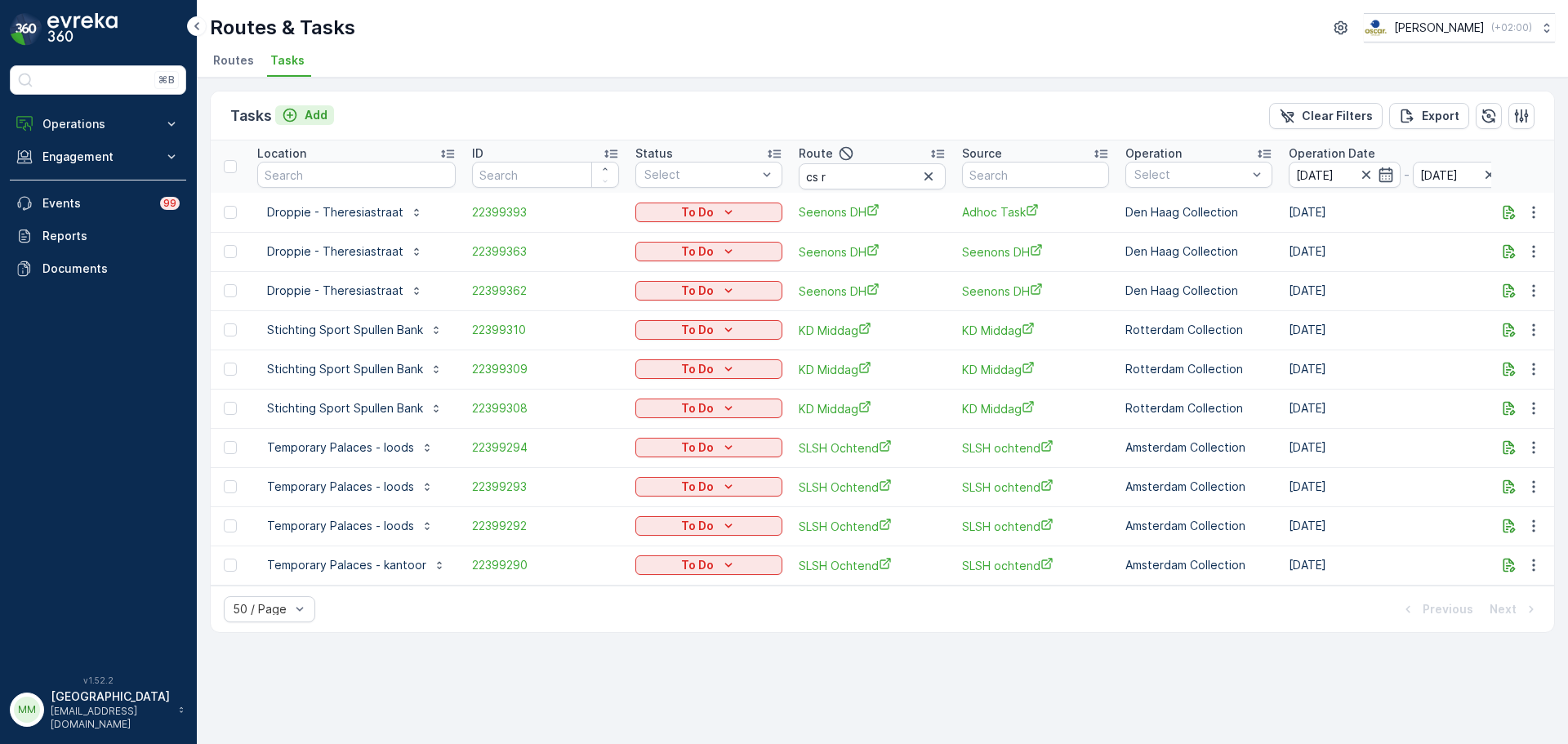
click at [312, 123] on p "Add" at bounding box center [316, 115] width 23 height 16
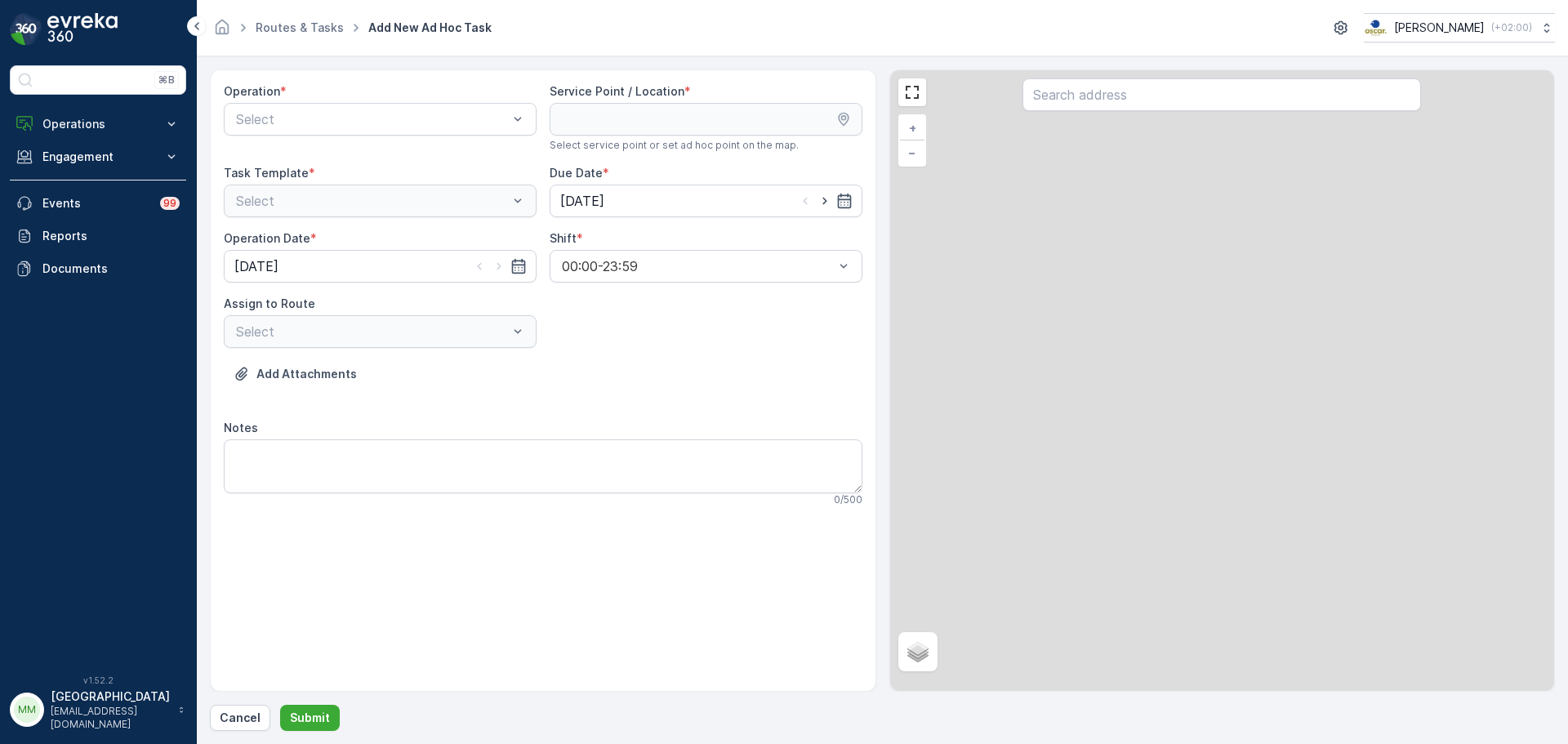
click at [341, 101] on div "Operation * Select" at bounding box center [380, 117] width 313 height 68
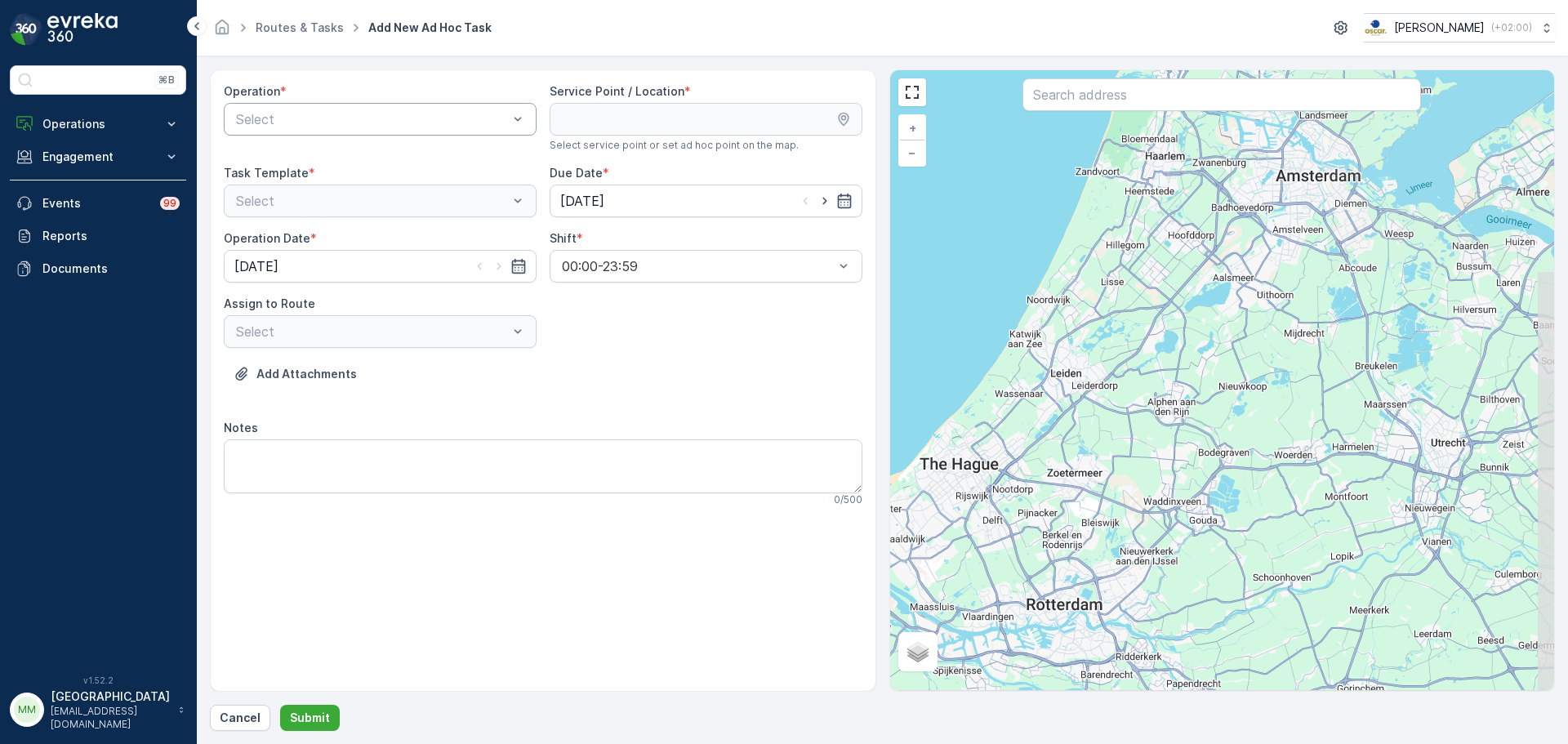
click at [340, 107] on div "Select" at bounding box center [380, 119] width 313 height 33
click at [358, 152] on span "Amsterdam Collection" at bounding box center [300, 160] width 134 height 15
click at [1182, 91] on input "text" at bounding box center [1222, 95] width 399 height 33
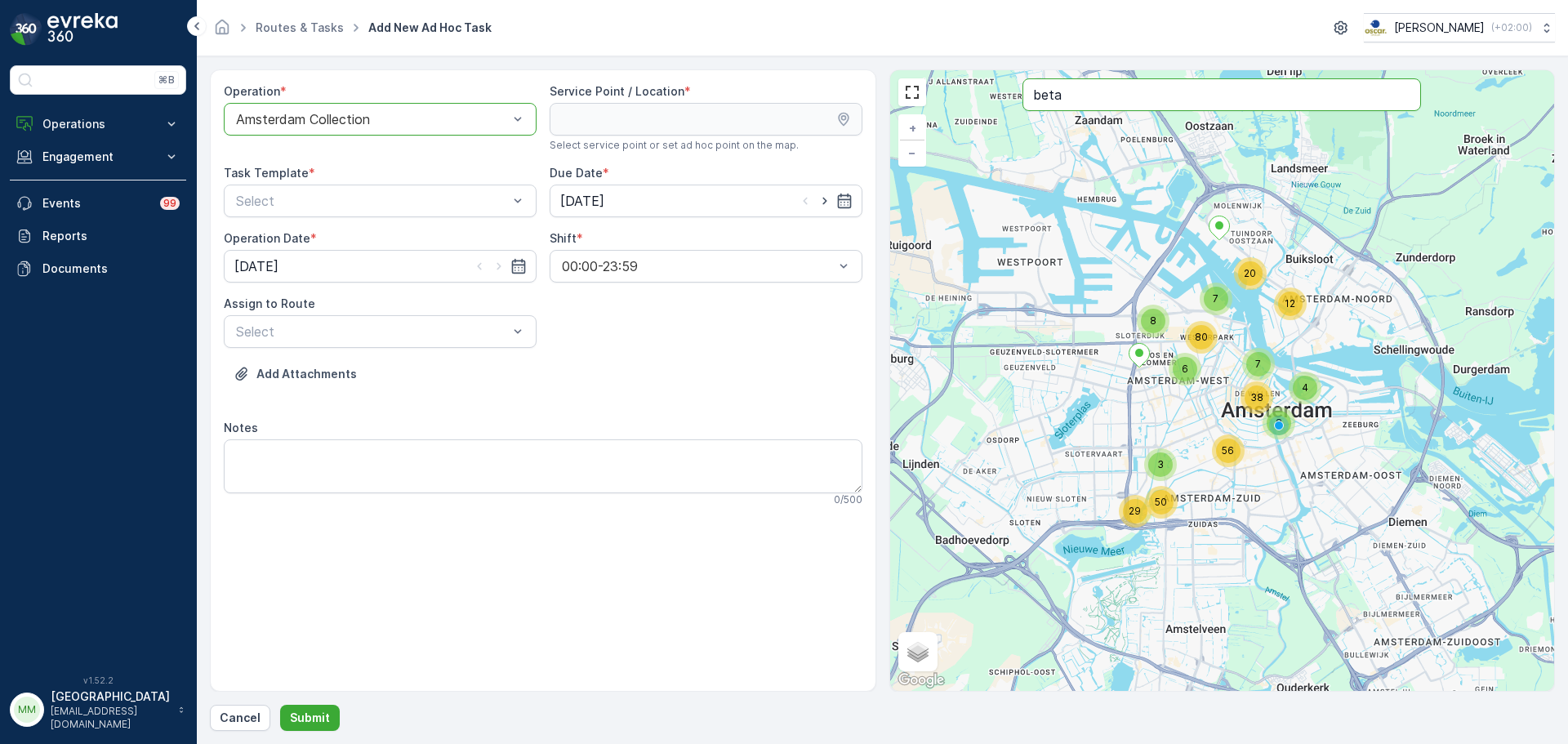
type input "beta"
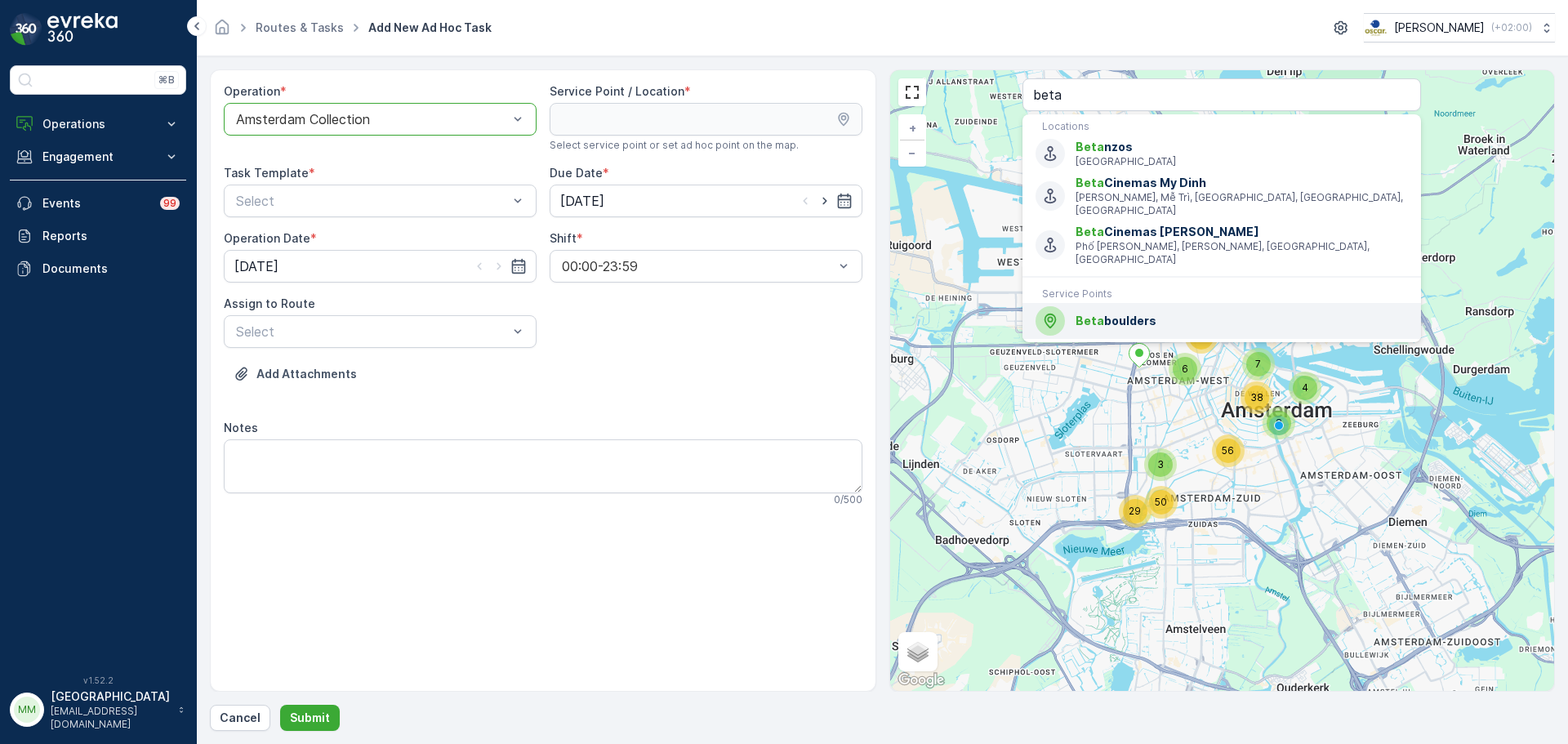
click at [1135, 313] on span "Beta boulders" at bounding box center [1242, 321] width 332 height 16
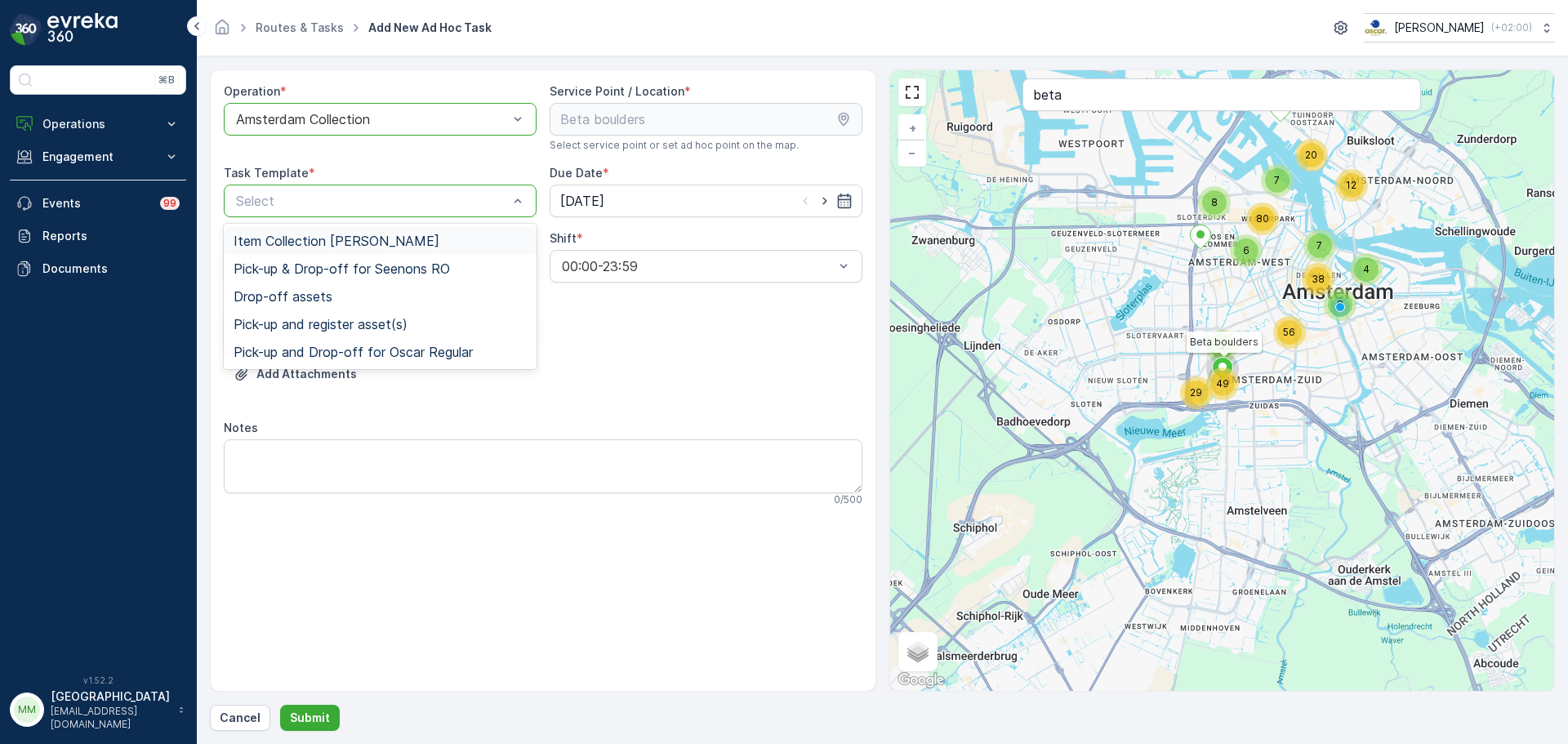
click at [332, 240] on span "Item Collection Oscar Regulier" at bounding box center [336, 241] width 206 height 15
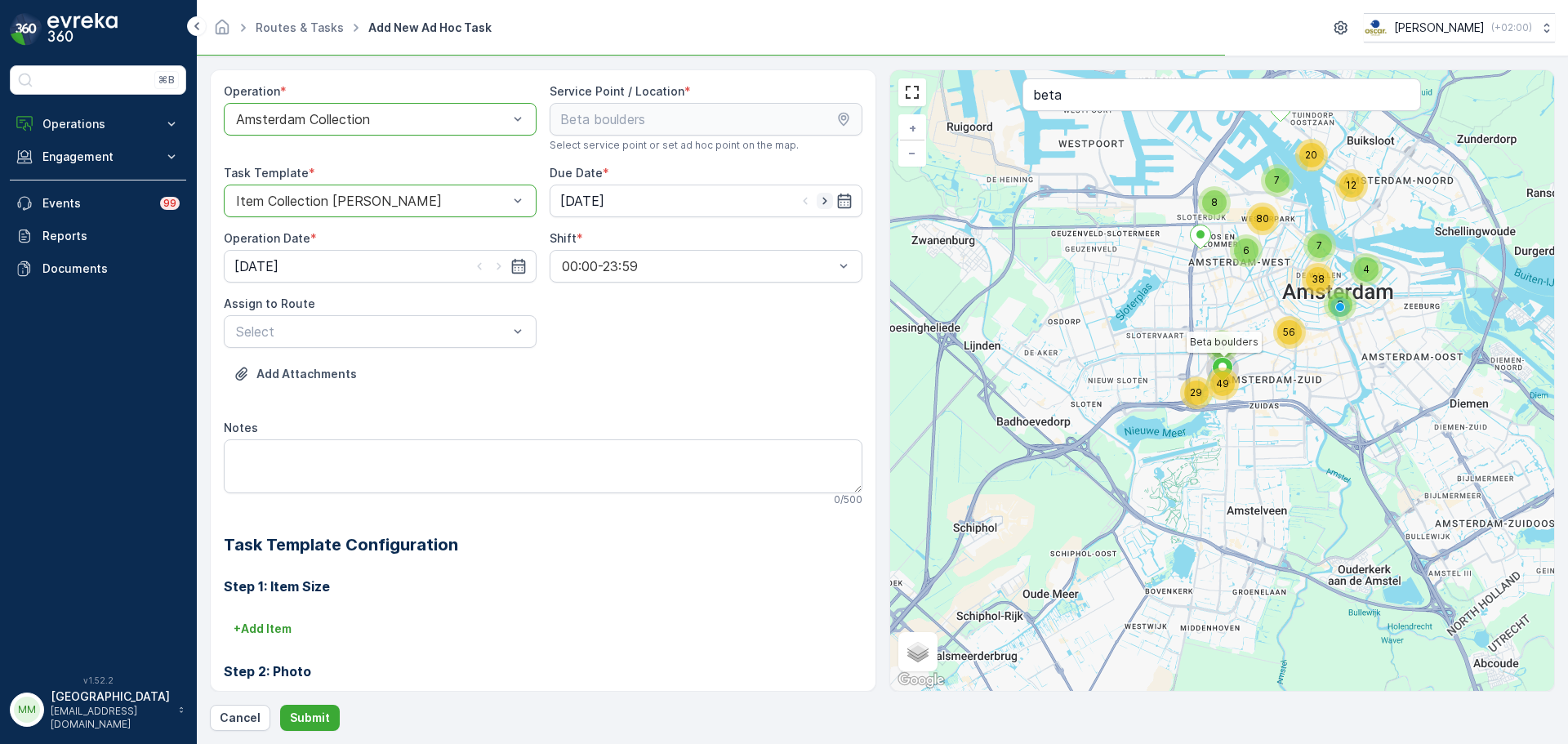
click at [822, 202] on icon "button" at bounding box center [825, 201] width 16 height 16
type input "15.10.2025"
click at [504, 270] on icon "button" at bounding box center [499, 267] width 16 height 16
type input "15.10.2025"
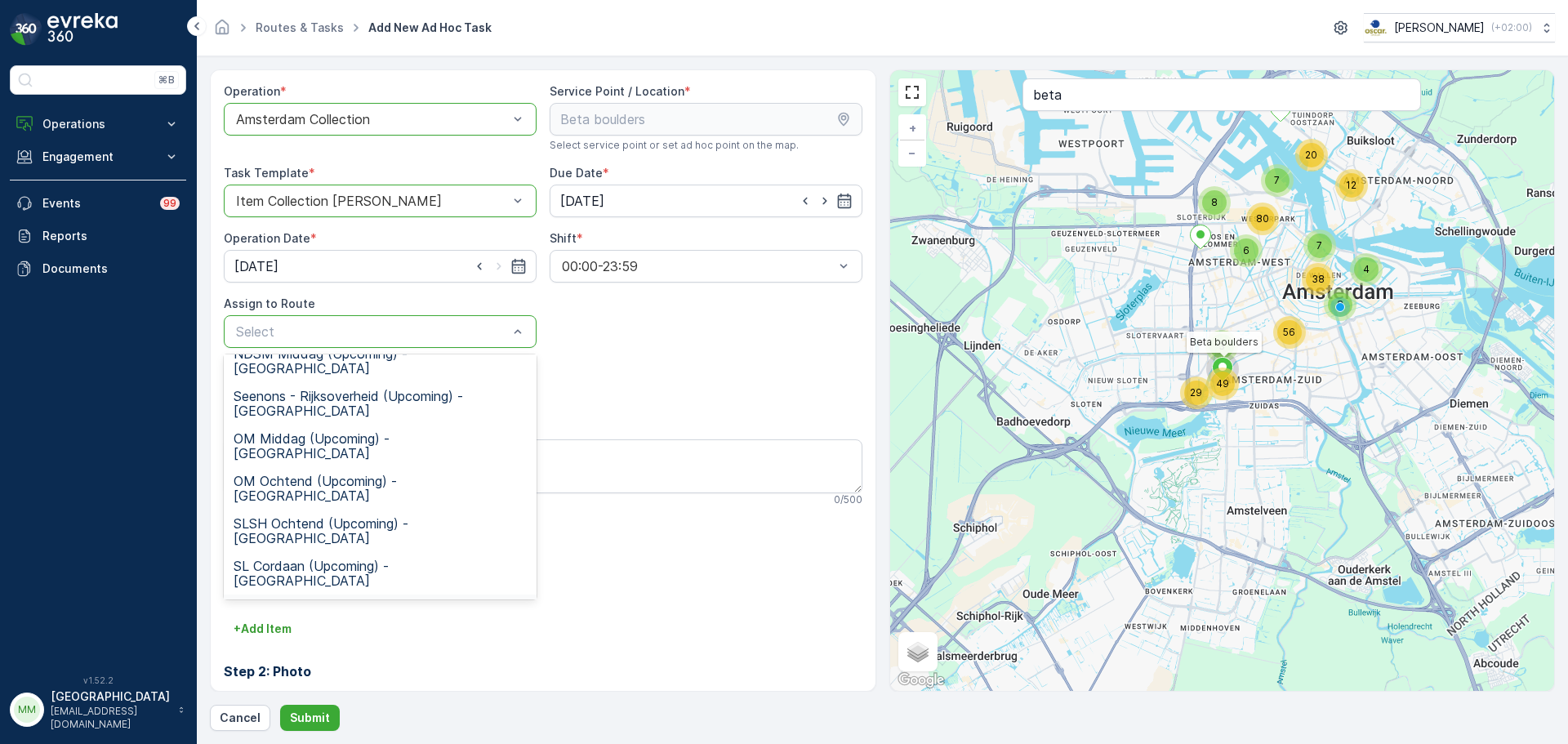
scroll to position [327, 0]
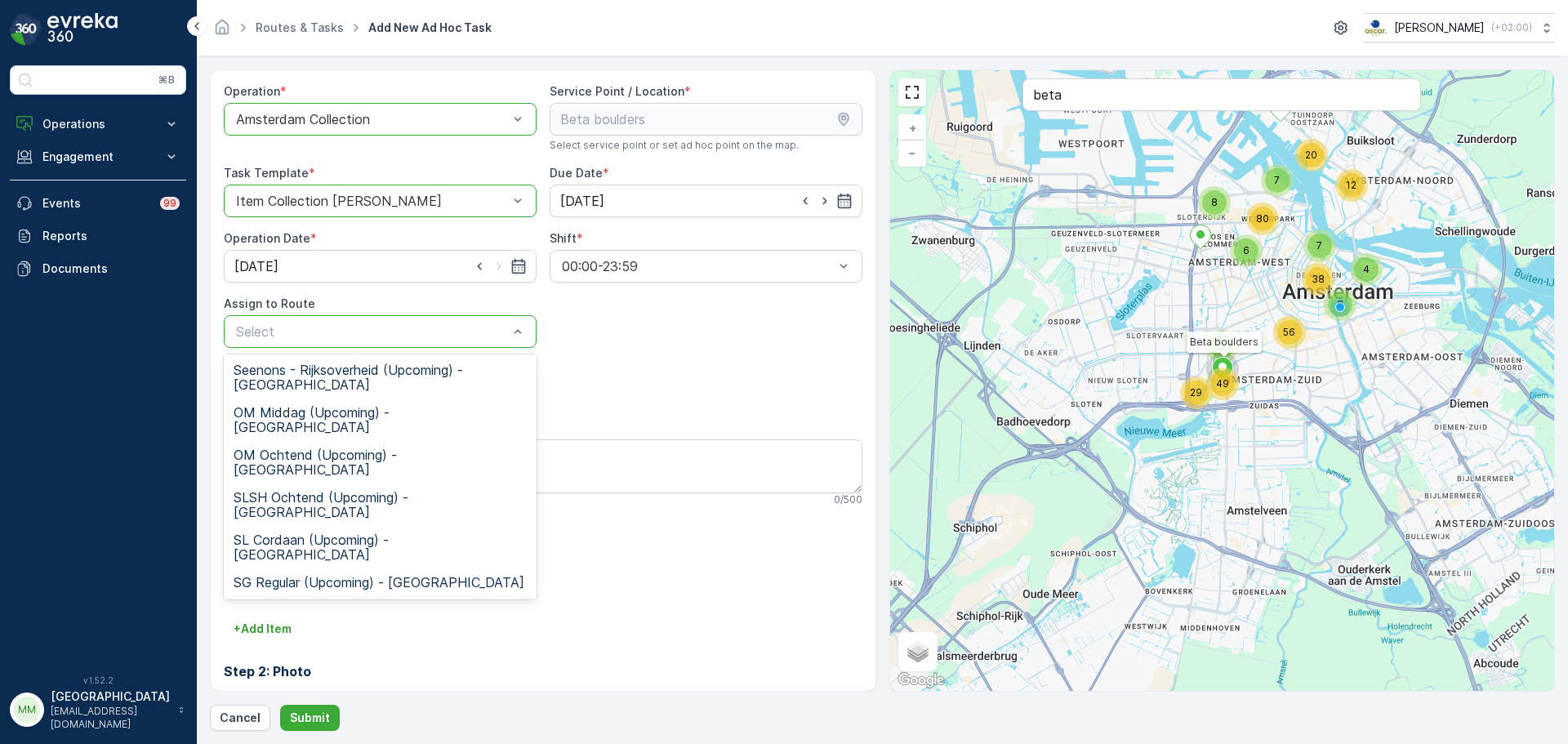
click at [356, 603] on span "OS ochtend (Upcoming) - Amsterdam" at bounding box center [380, 618] width 293 height 30
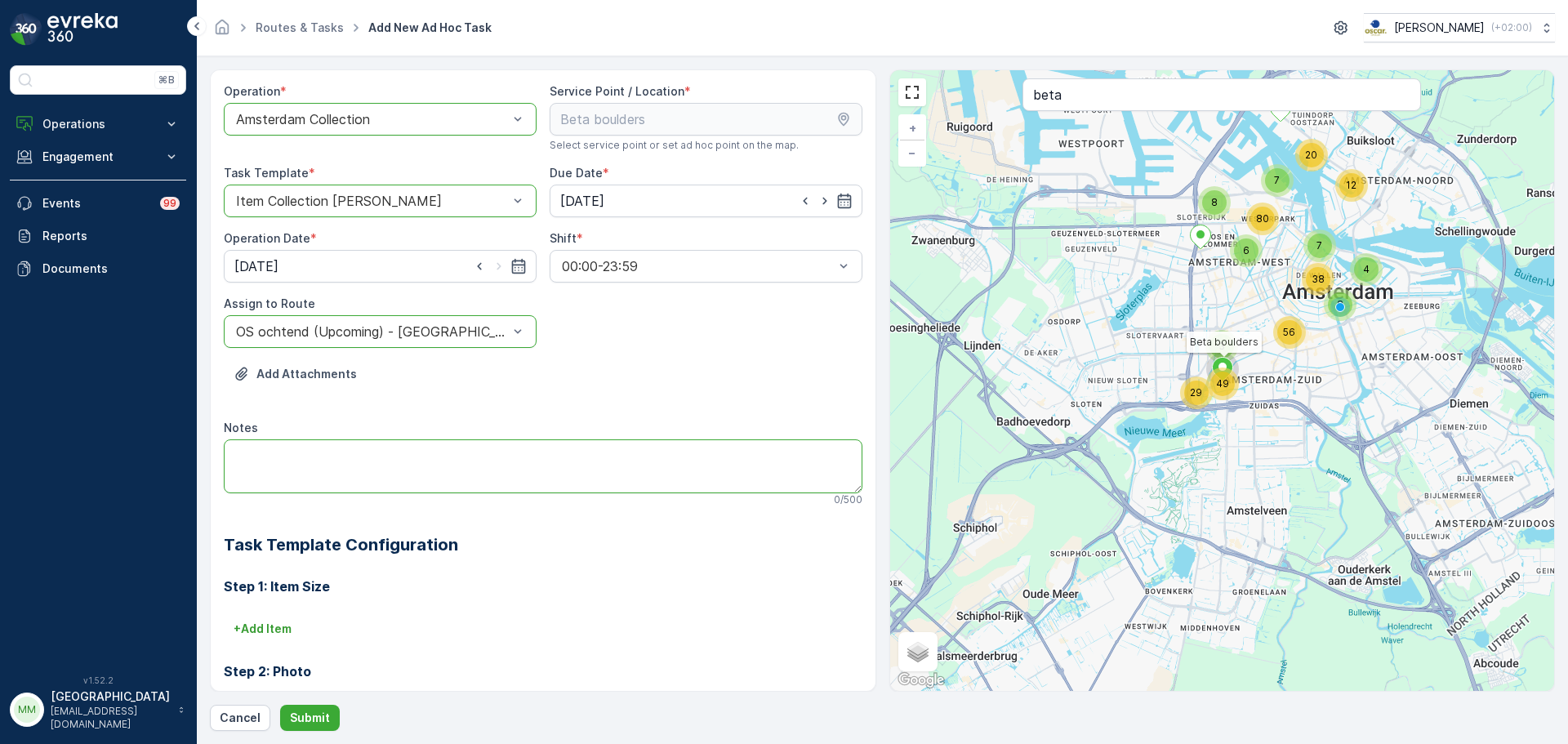
click at [356, 448] on textarea "Notes" at bounding box center [543, 467] width 638 height 54
type textarea "graag brengen: 3x 140L rest 3x 140L PD"
click at [312, 711] on p "Submit" at bounding box center [309, 718] width 40 height 16
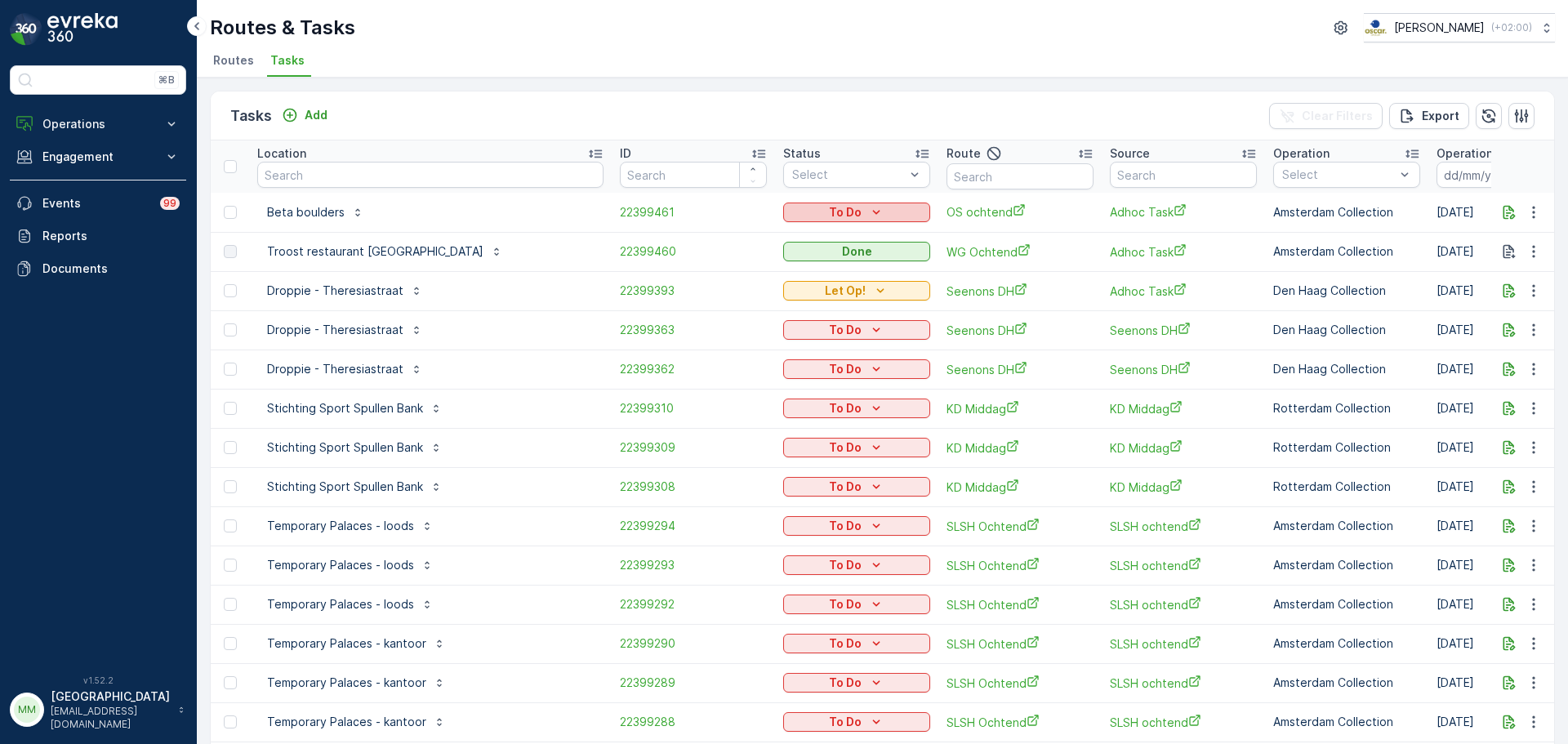
click at [868, 207] on icon "To Do" at bounding box center [876, 212] width 16 height 16
click at [818, 232] on div "Let Op!" at bounding box center [814, 237] width 104 height 23
